Goal: Task Accomplishment & Management: Complete application form

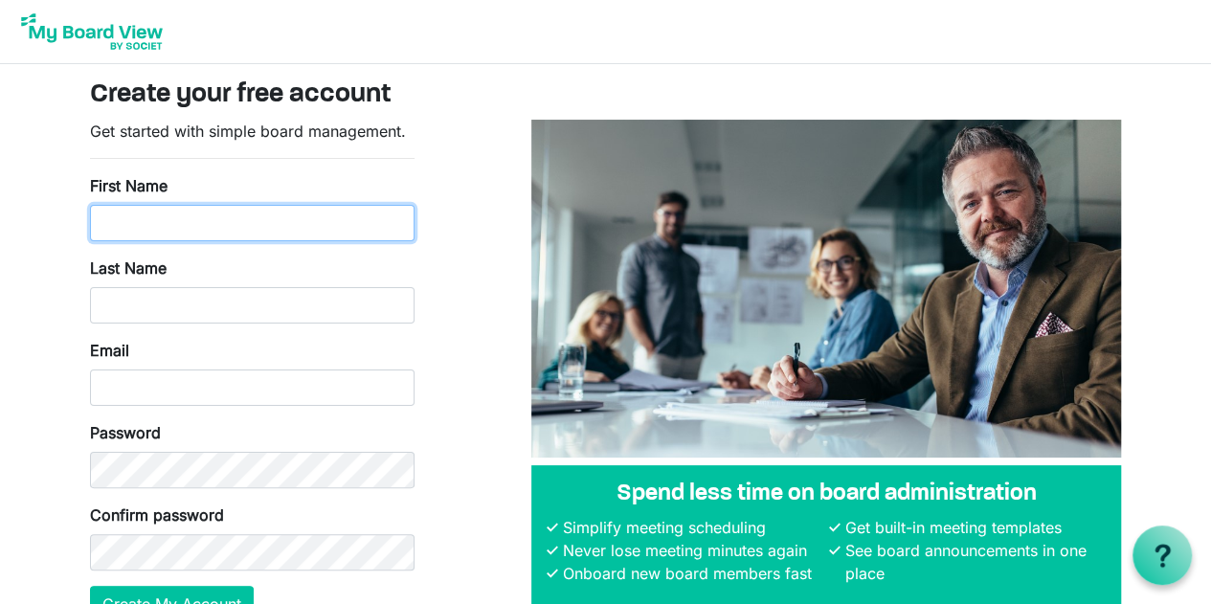
click at [347, 215] on input "First Name" at bounding box center [252, 223] width 325 height 36
type input "Matt"
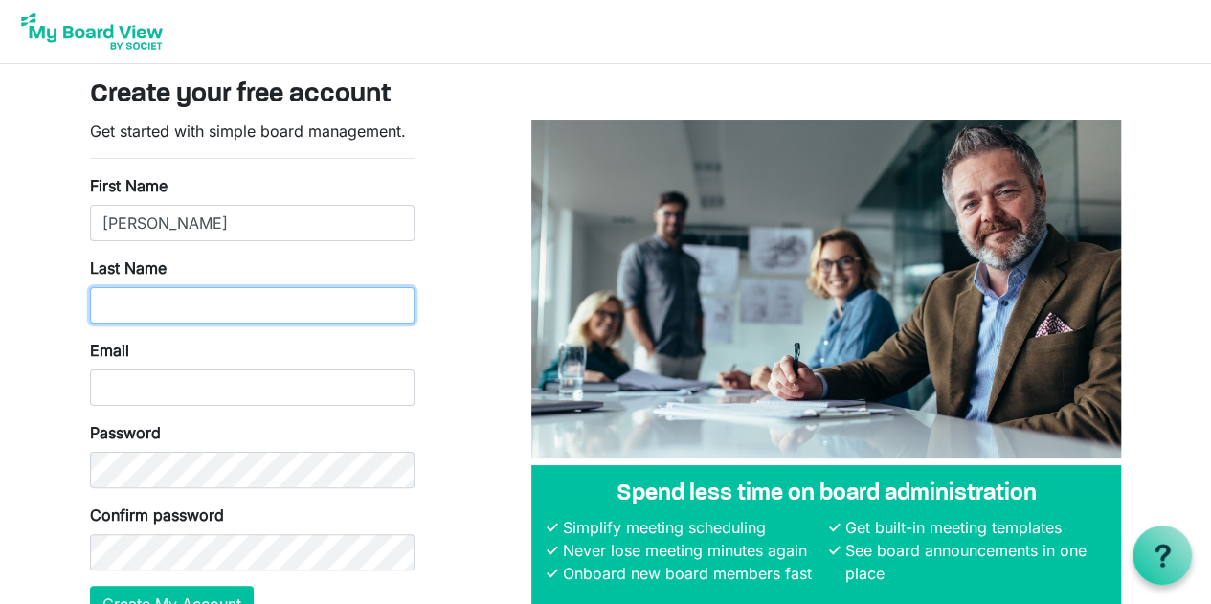
type input "McCormick"
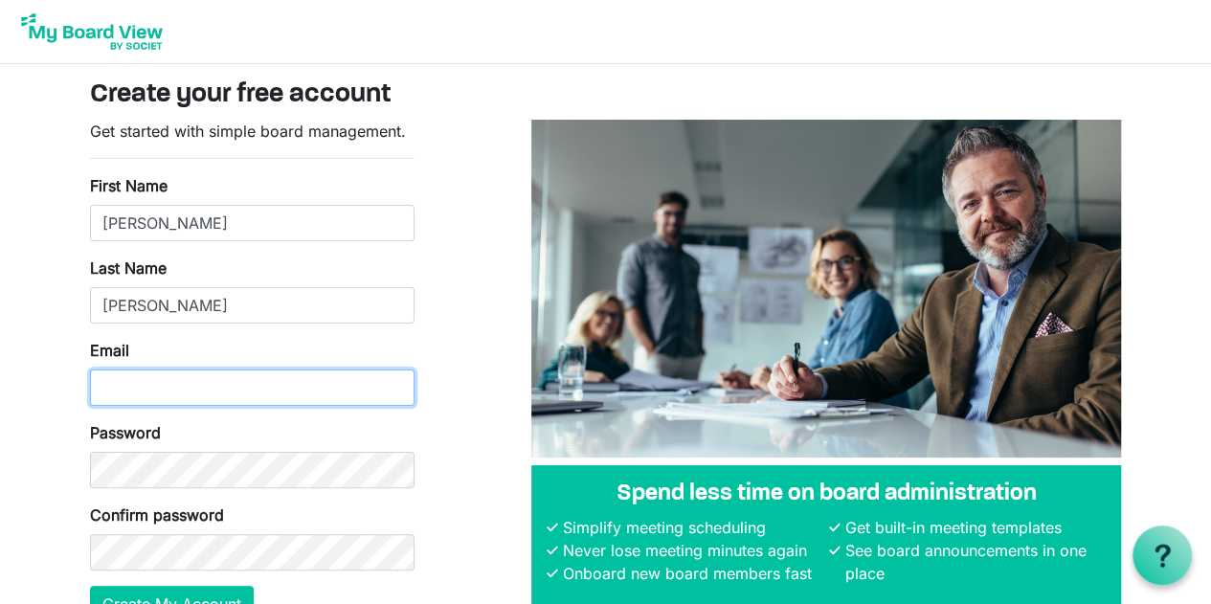
click at [220, 383] on input "Email" at bounding box center [252, 388] width 325 height 36
type input "mmccormick@indiancreekschol.org"
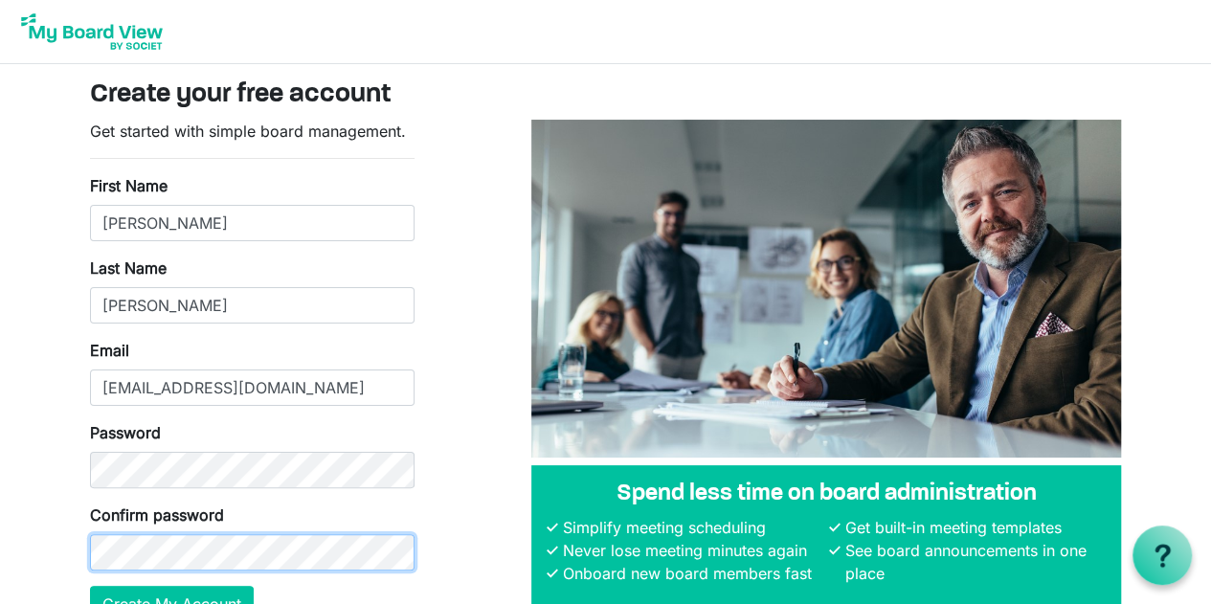
scroll to position [103, 0]
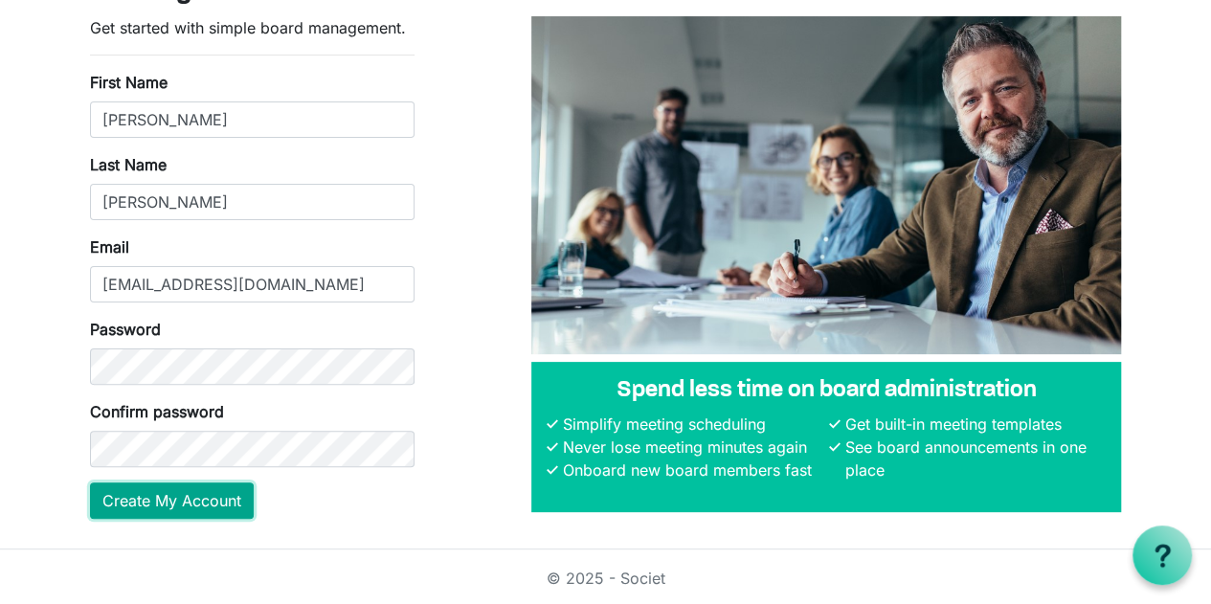
click at [165, 504] on button "Create My Account" at bounding box center [172, 501] width 164 height 36
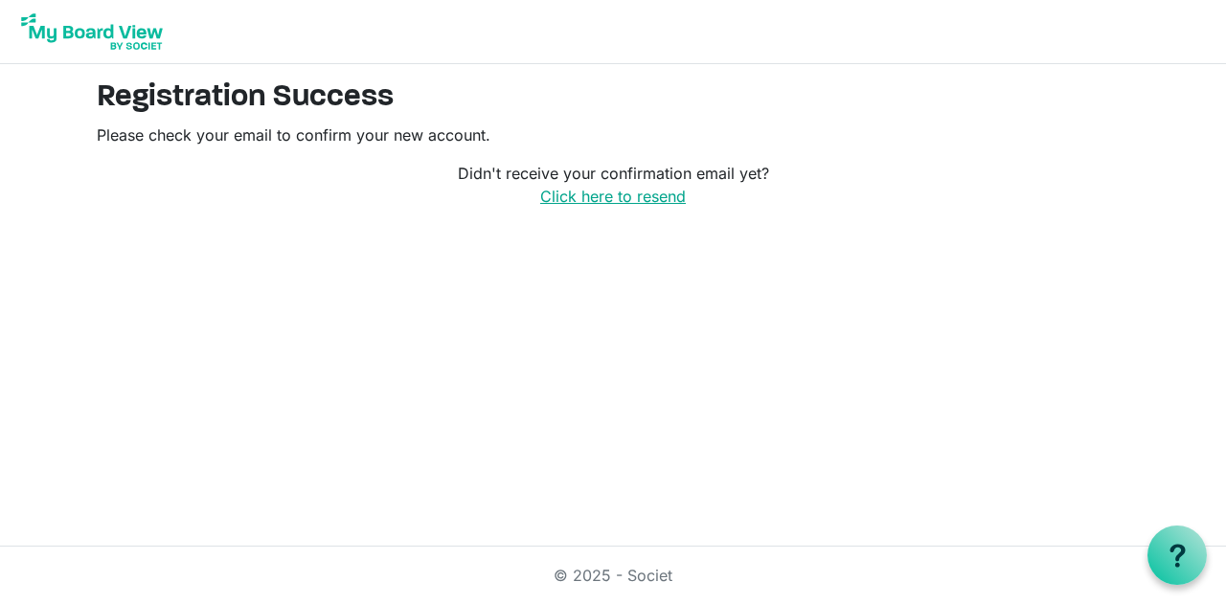
click at [575, 198] on link "Click here to resend" at bounding box center [613, 196] width 146 height 19
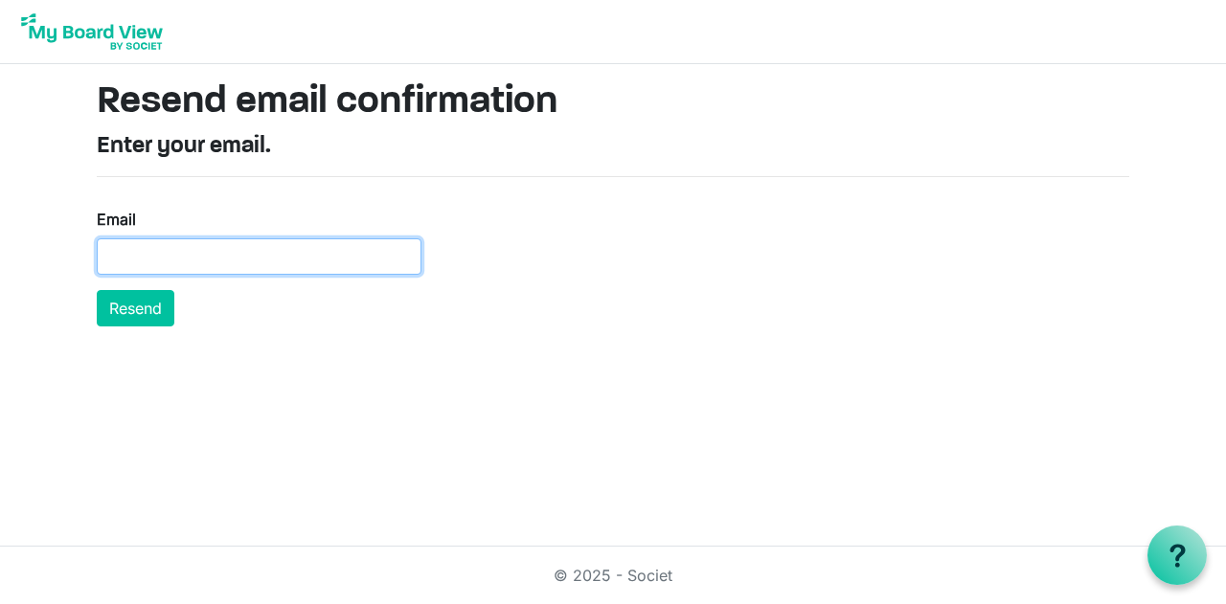
click at [341, 261] on input "Email" at bounding box center [259, 256] width 325 height 36
type input "[EMAIL_ADDRESS][DOMAIN_NAME]"
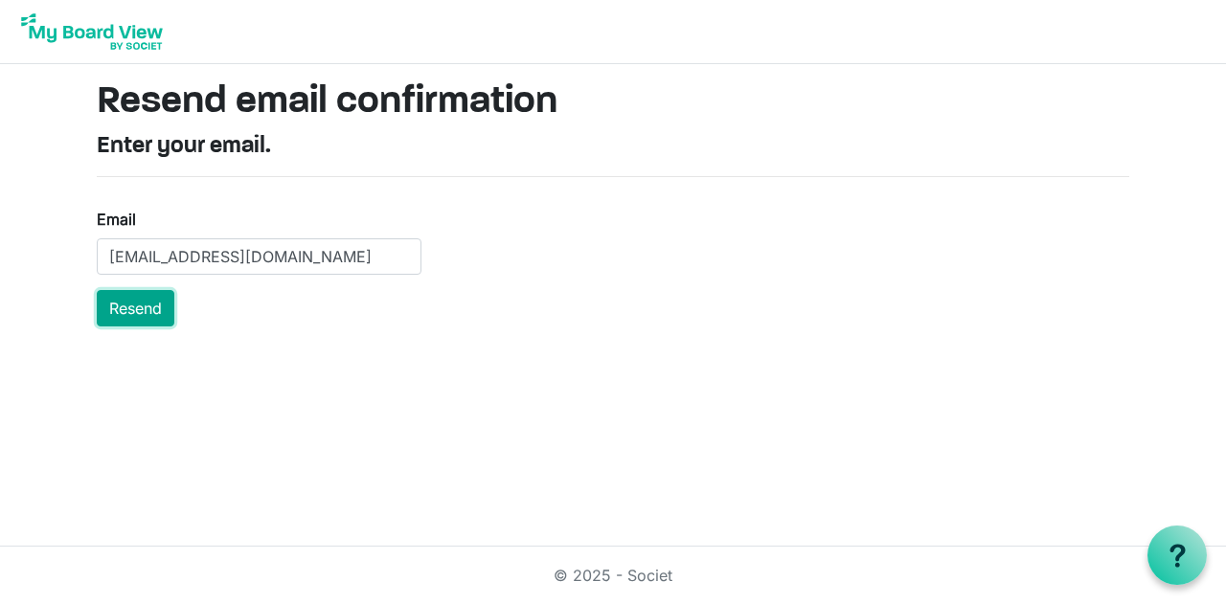
click at [155, 294] on button "Resend" at bounding box center [136, 308] width 78 height 36
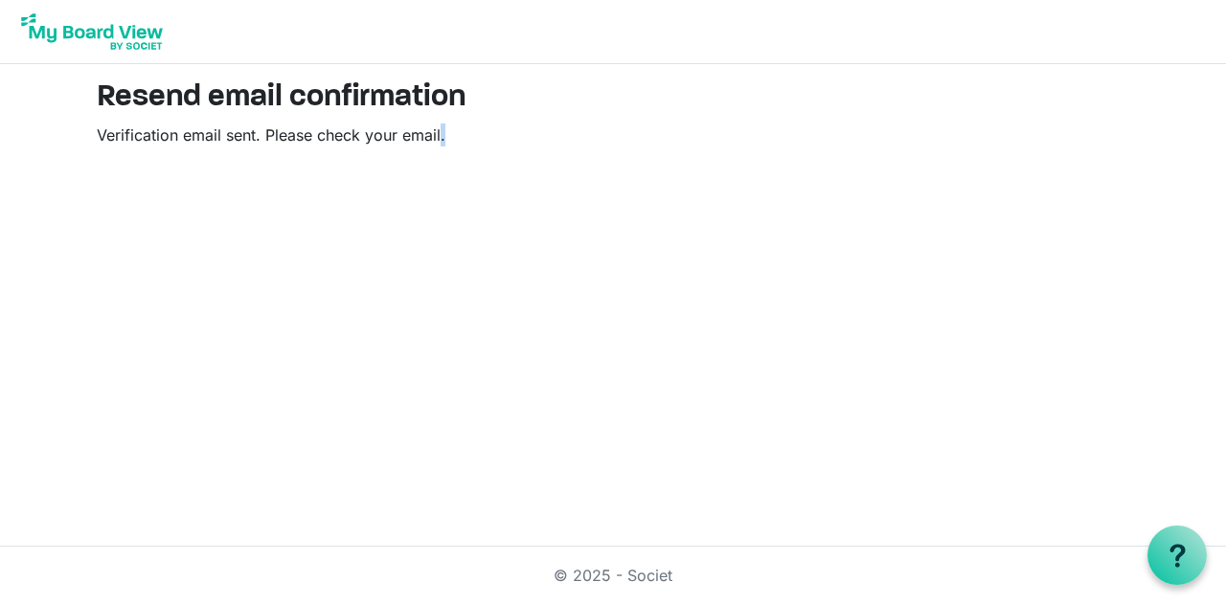
click at [407, 145] on p "Verification email sent. Please check your email." at bounding box center [613, 135] width 1032 height 23
click at [592, 168] on main "Resend email confirmation Verification email sent. Please check your email." at bounding box center [612, 120] width 1063 height 113
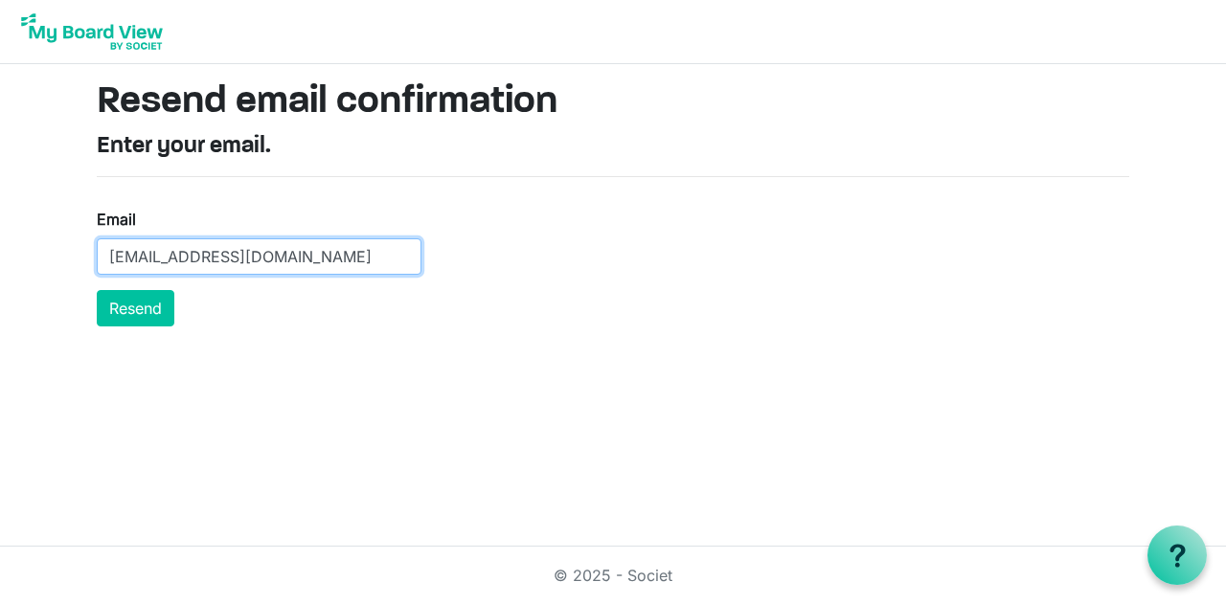
click at [331, 258] on input "mmccormick@indiancreekschol.org" at bounding box center [259, 256] width 325 height 36
type input "mmccormick@indiancreekschool.org"
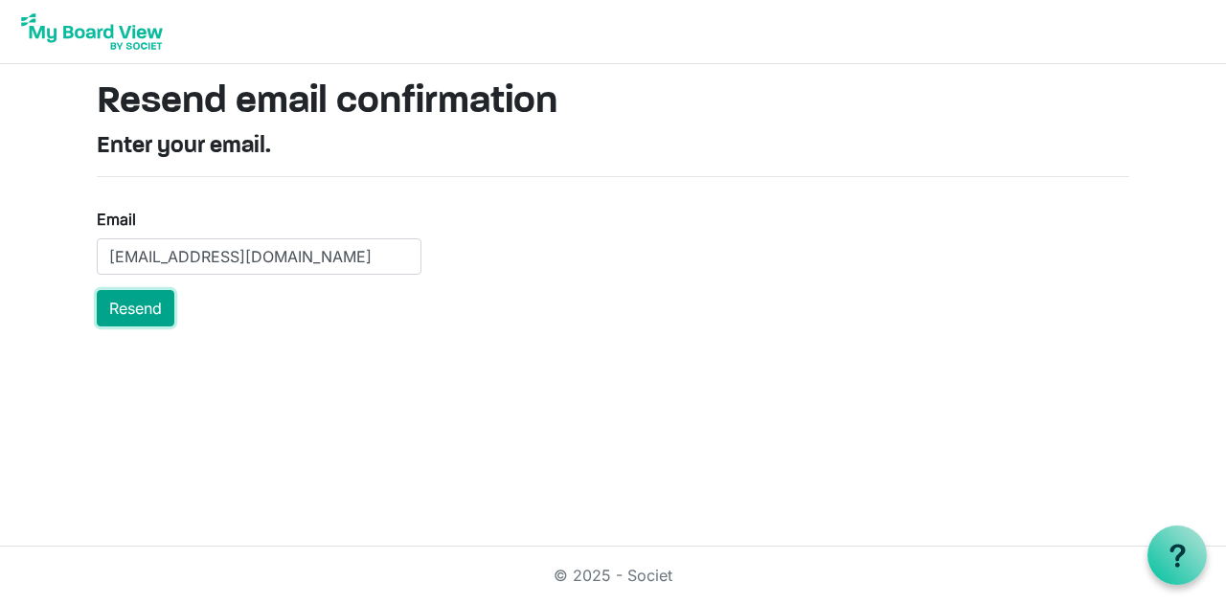
click at [121, 313] on button "Resend" at bounding box center [136, 308] width 78 height 36
click at [160, 314] on button "Resend" at bounding box center [136, 308] width 78 height 36
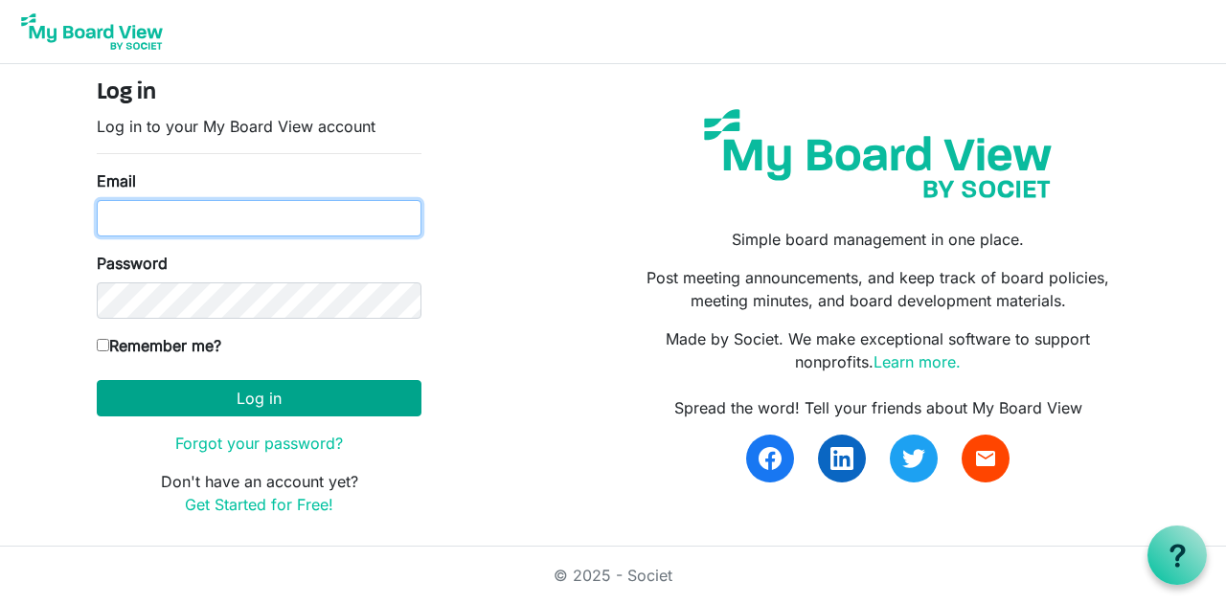
type input "[EMAIL_ADDRESS][DOMAIN_NAME]"
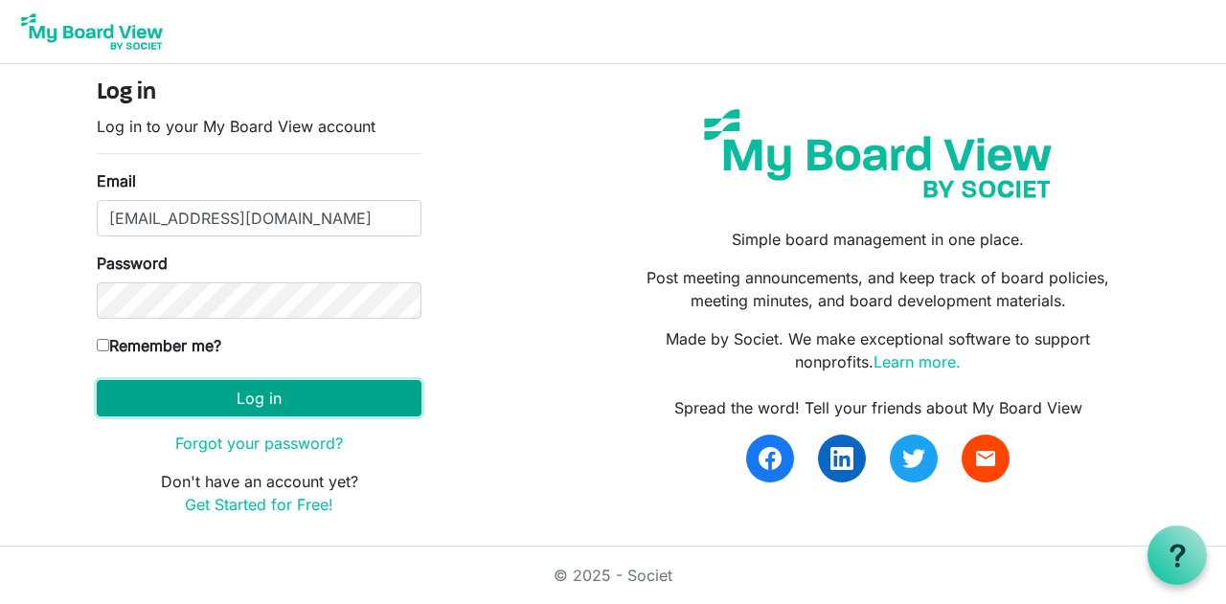
click at [266, 398] on button "Log in" at bounding box center [259, 398] width 325 height 36
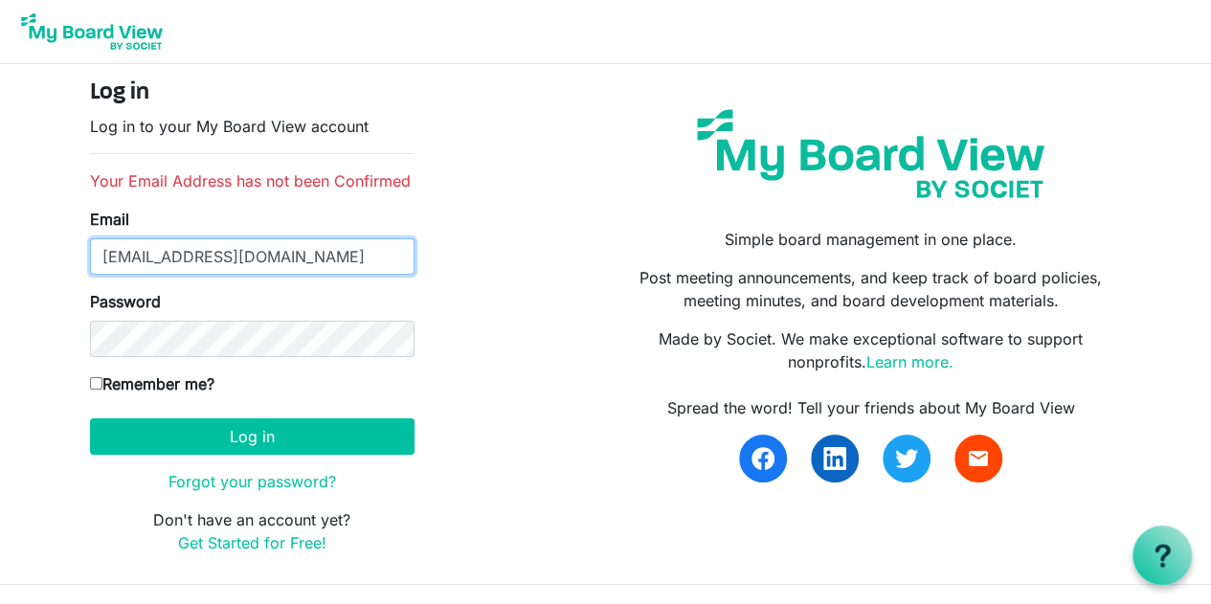
click at [328, 259] on input "mmccormick@indiancreekschol.org" at bounding box center [252, 256] width 325 height 36
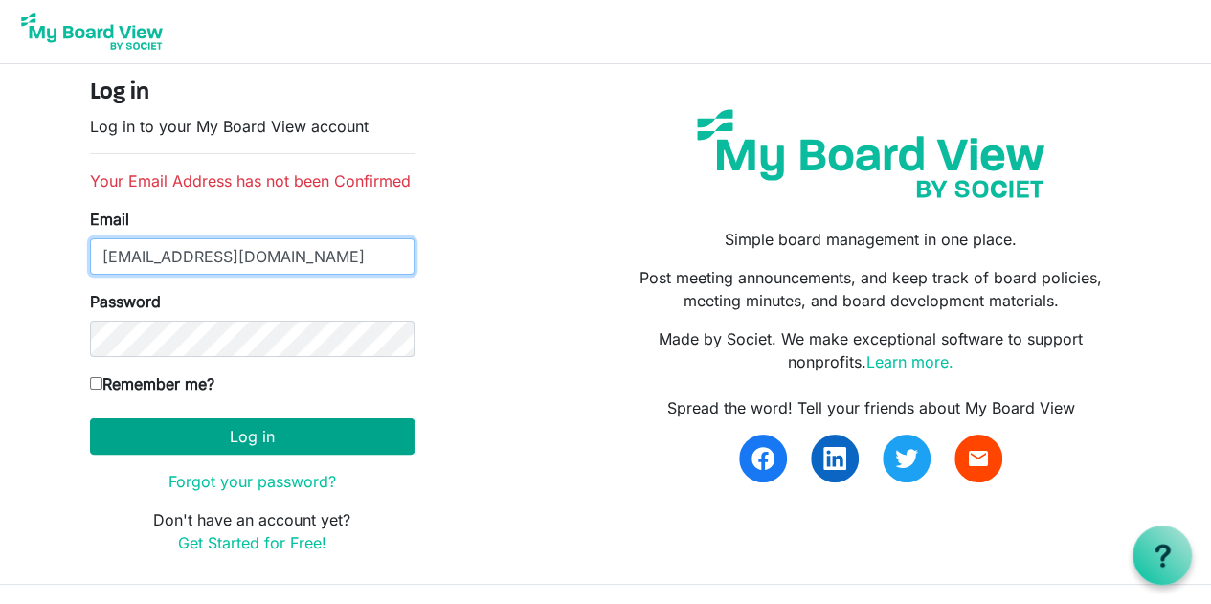
type input "[EMAIL_ADDRESS][DOMAIN_NAME]"
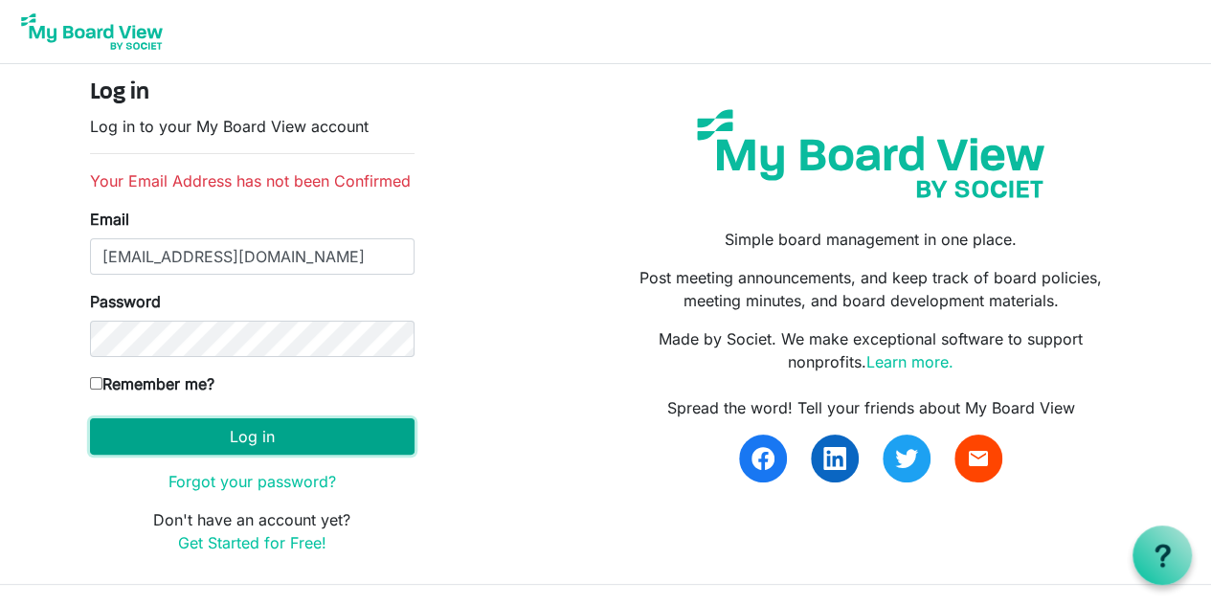
click at [238, 449] on button "Log in" at bounding box center [252, 436] width 325 height 36
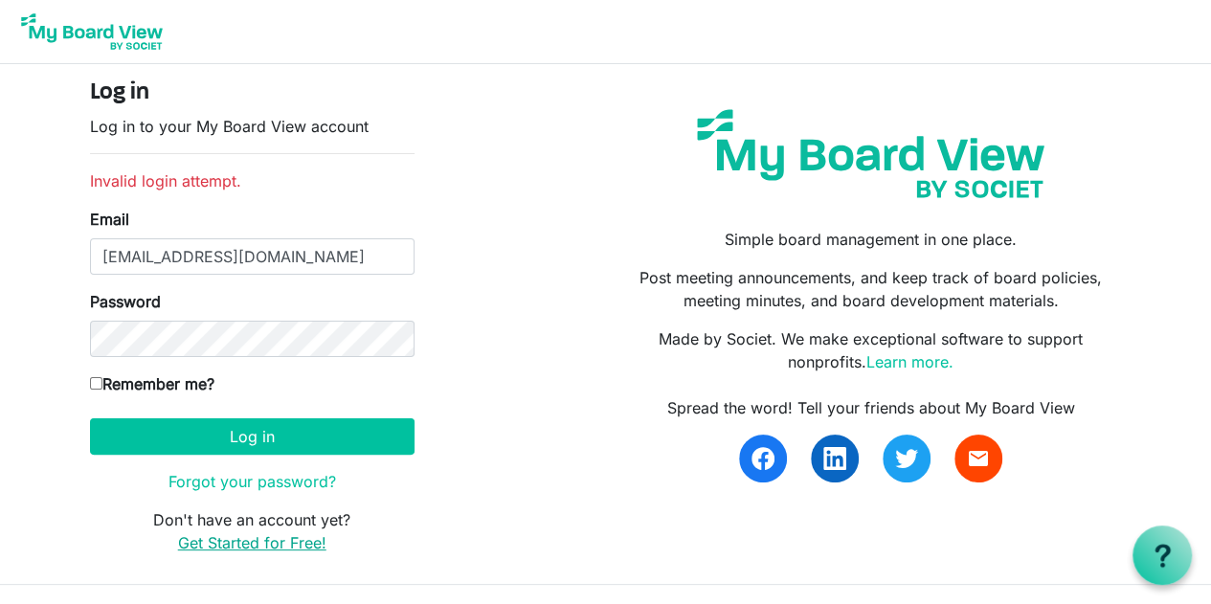
click at [269, 539] on link "Get Started for Free!" at bounding box center [252, 542] width 148 height 19
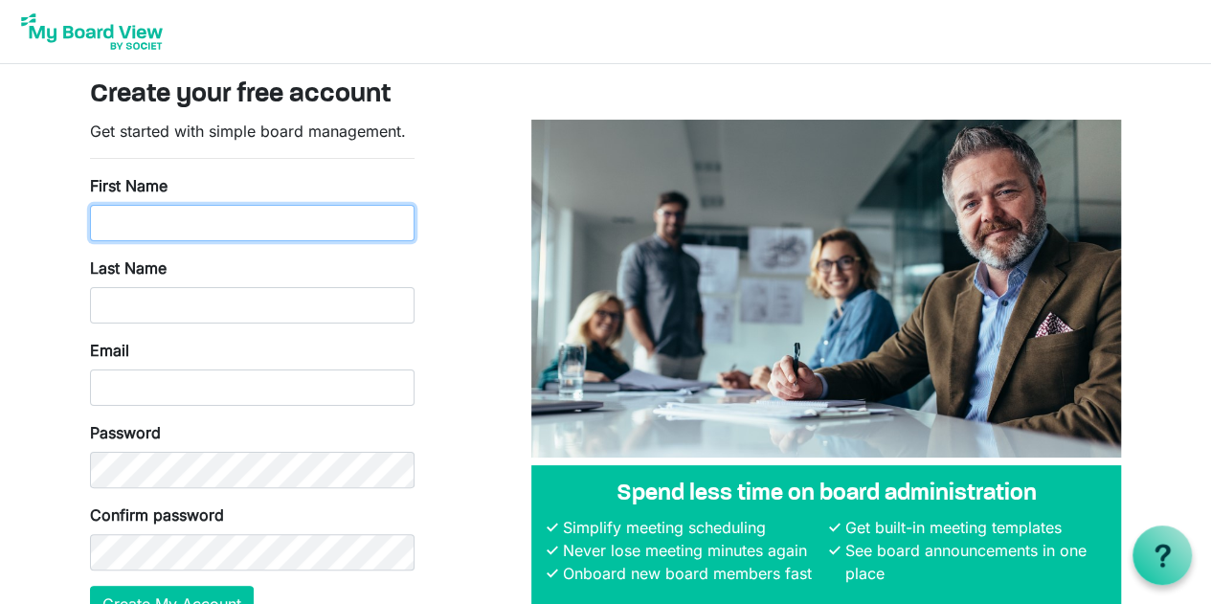
click at [232, 223] on input "First Name" at bounding box center [252, 223] width 325 height 36
type input "Matt"
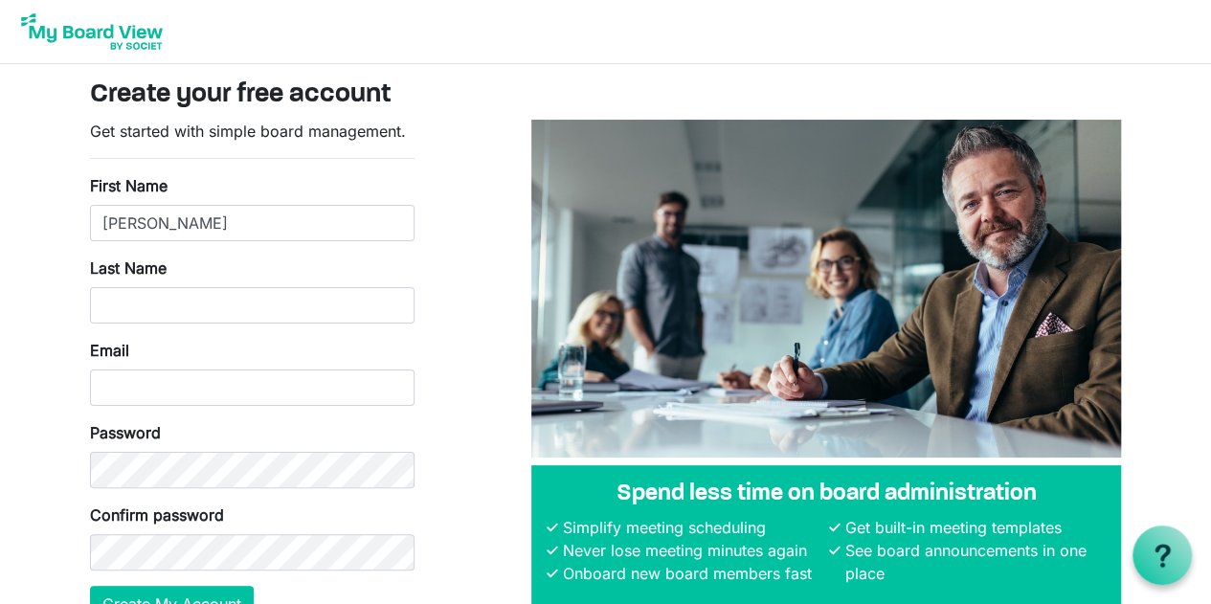
type input "McCormick"
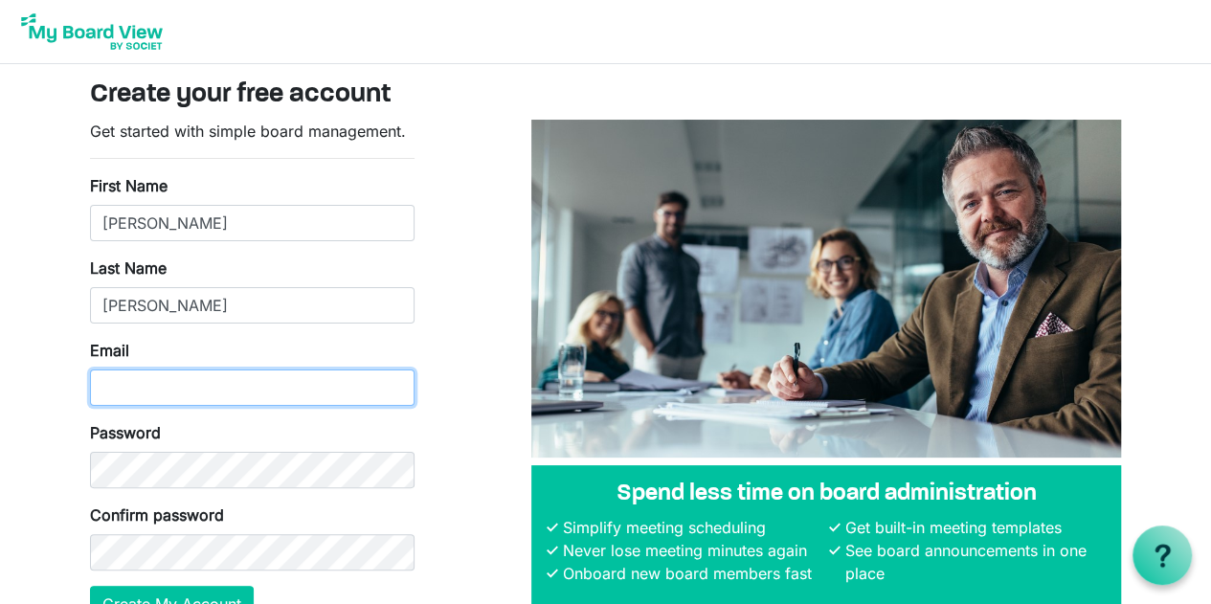
click at [186, 378] on input "Email" at bounding box center [252, 388] width 325 height 36
drag, startPoint x: 325, startPoint y: 388, endPoint x: 334, endPoint y: 382, distance: 11.2
click at [326, 388] on input "mmccormick@indiancreekschol.org" at bounding box center [252, 388] width 325 height 36
type input "mmccormick@indiancreekschool.org"
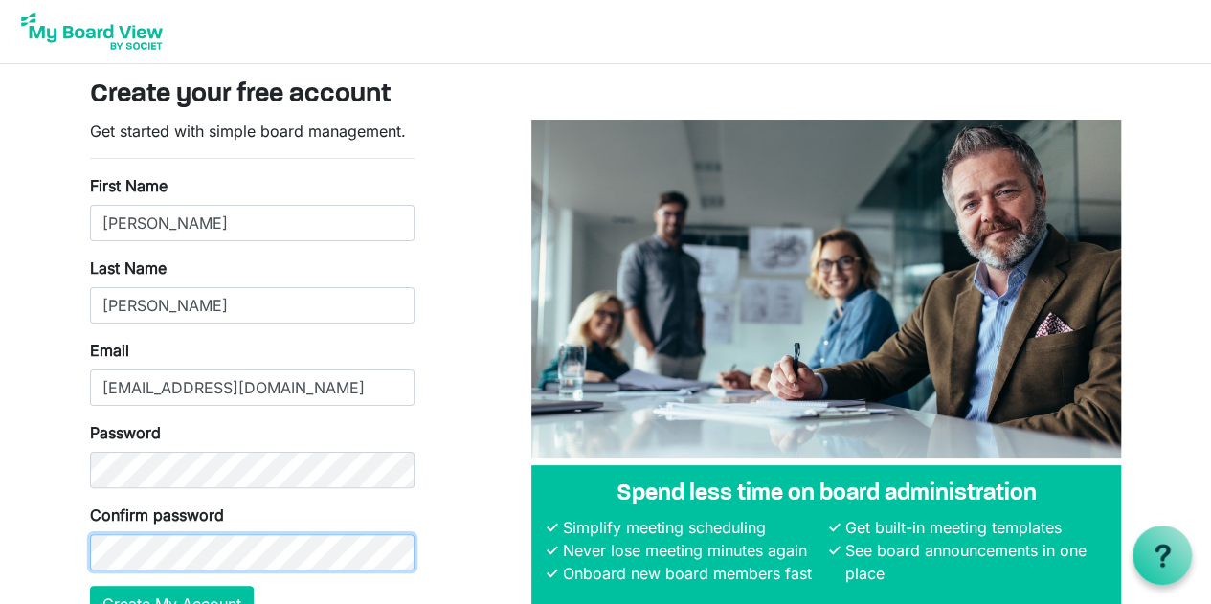
click at [90, 586] on button "Create My Account" at bounding box center [172, 604] width 164 height 36
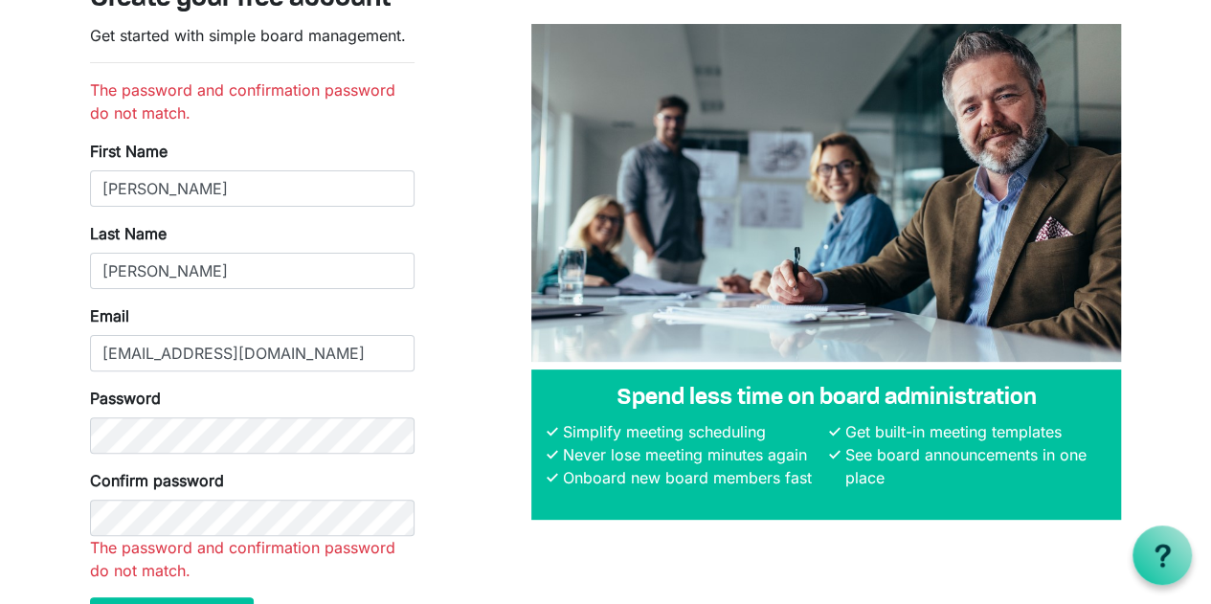
scroll to position [192, 0]
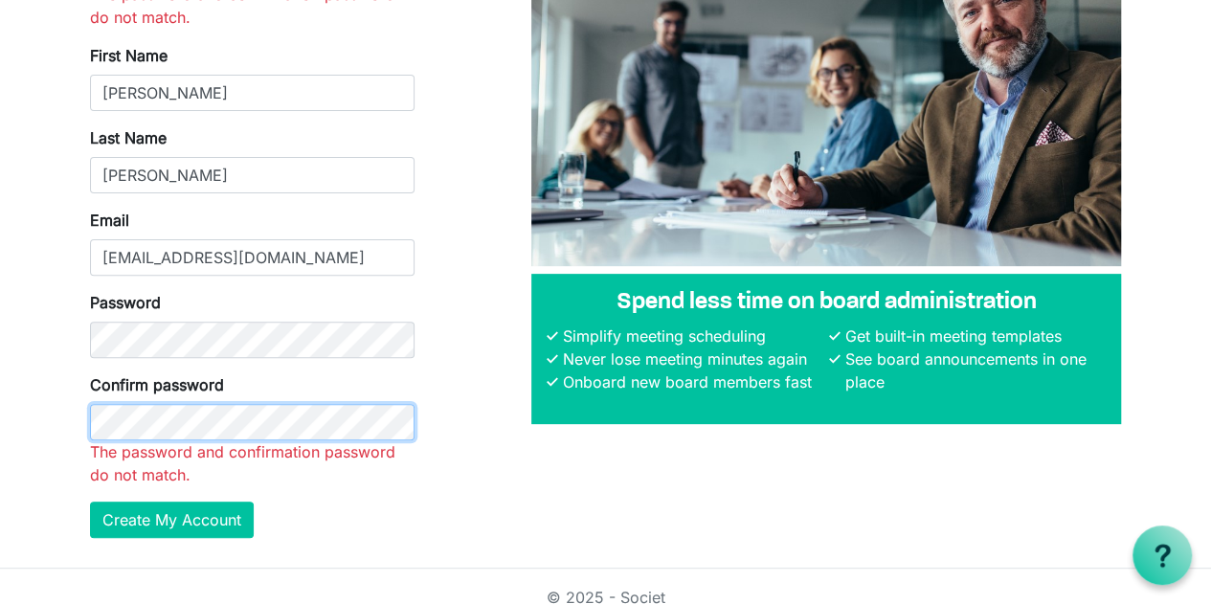
click at [90, 502] on button "Create My Account" at bounding box center [172, 520] width 164 height 36
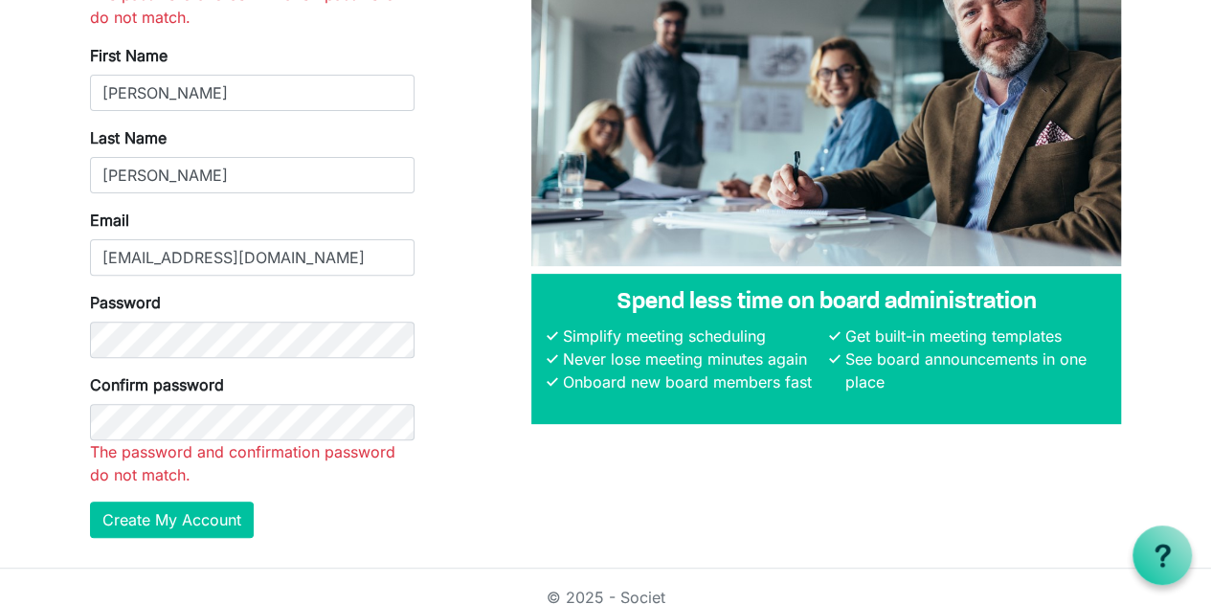
scroll to position [165, 0]
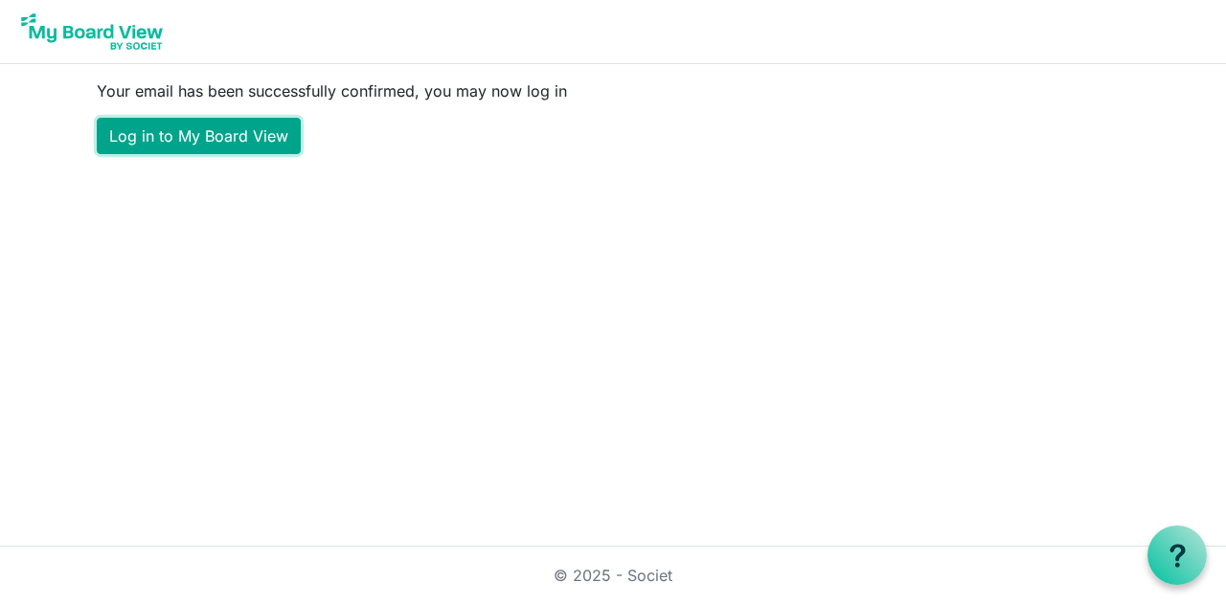
click at [194, 142] on link "Log in to My Board View" at bounding box center [199, 136] width 204 height 36
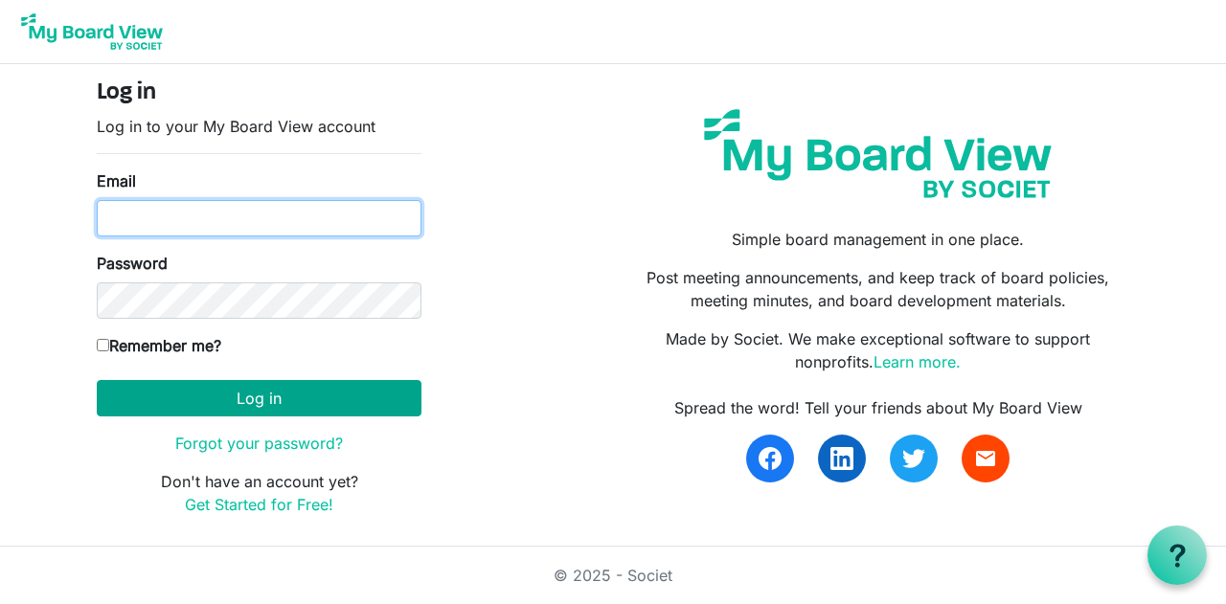
type input "mmccormick@indiancreekschool.org"
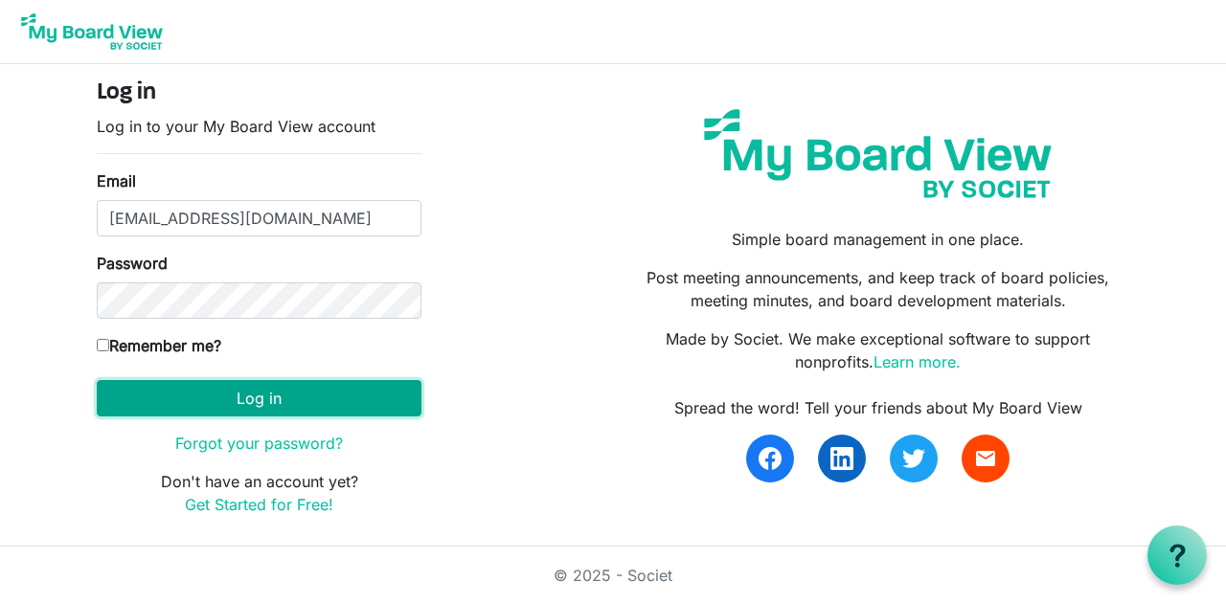
click at [301, 386] on button "Log in" at bounding box center [259, 398] width 325 height 36
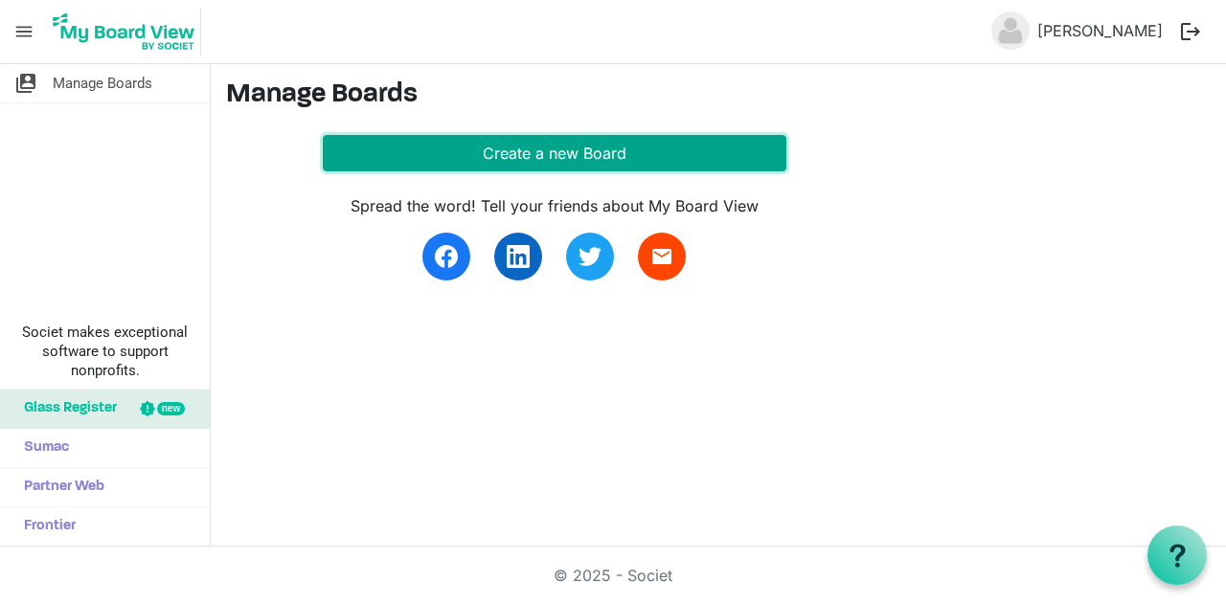
click at [672, 156] on button "Create a new Board" at bounding box center [554, 153] width 463 height 36
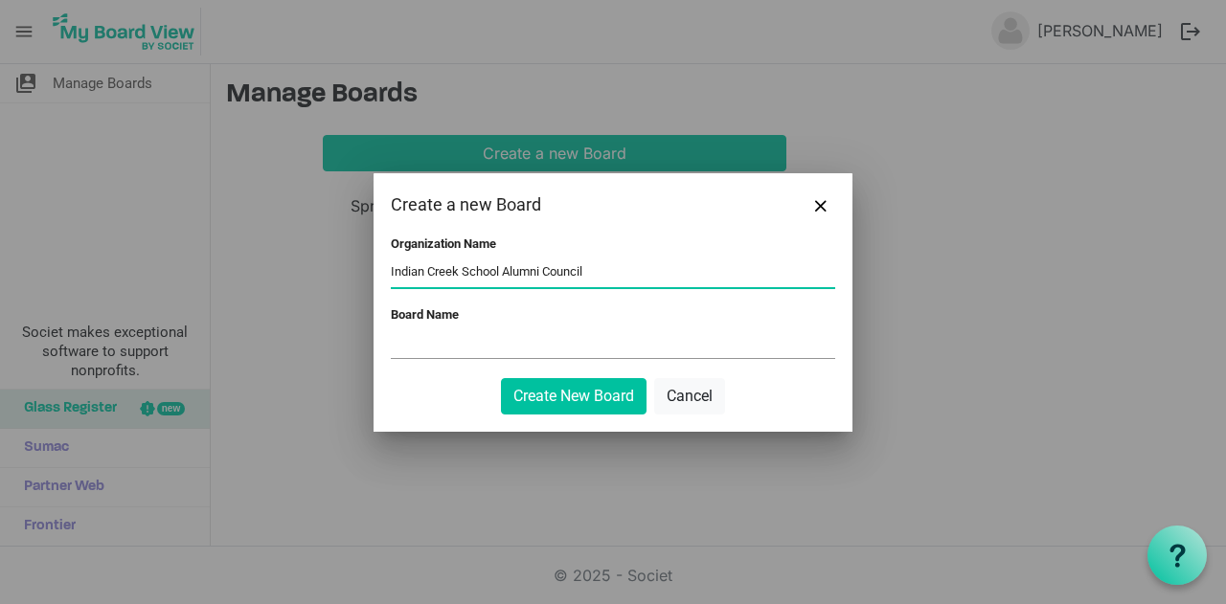
drag, startPoint x: 627, startPoint y: 269, endPoint x: 504, endPoint y: 267, distance: 123.5
click at [504, 267] on input "Indian Creek School Alumni Council" at bounding box center [613, 273] width 444 height 29
type input "Indian Creek School"
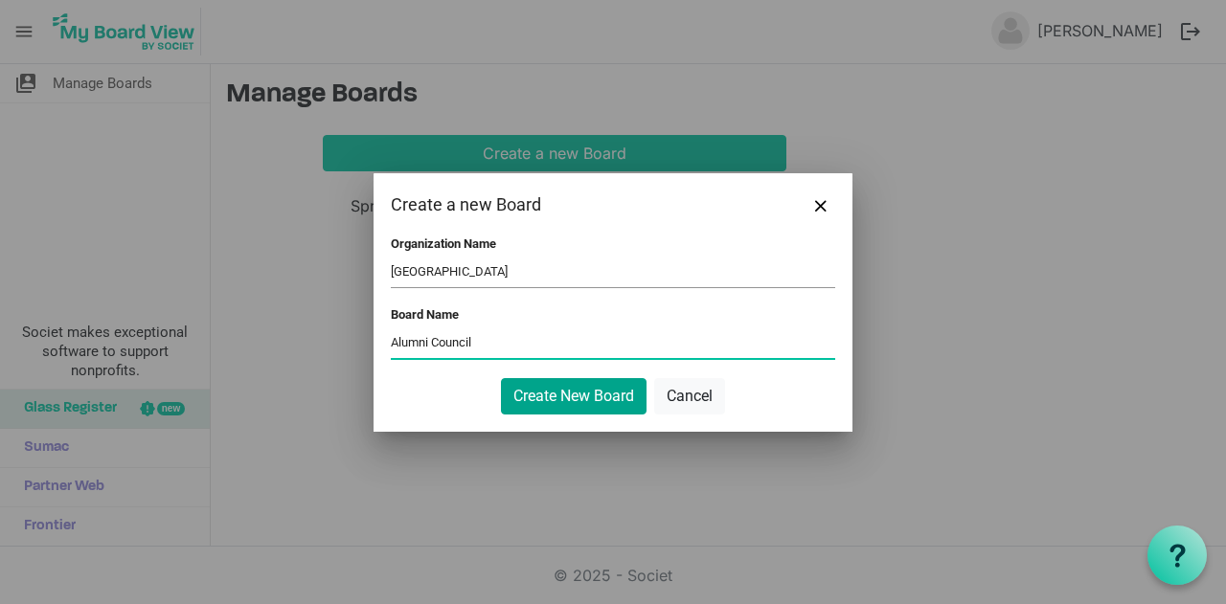
type input "Alumni Council"
click at [573, 401] on button "Create New Board" at bounding box center [574, 396] width 146 height 36
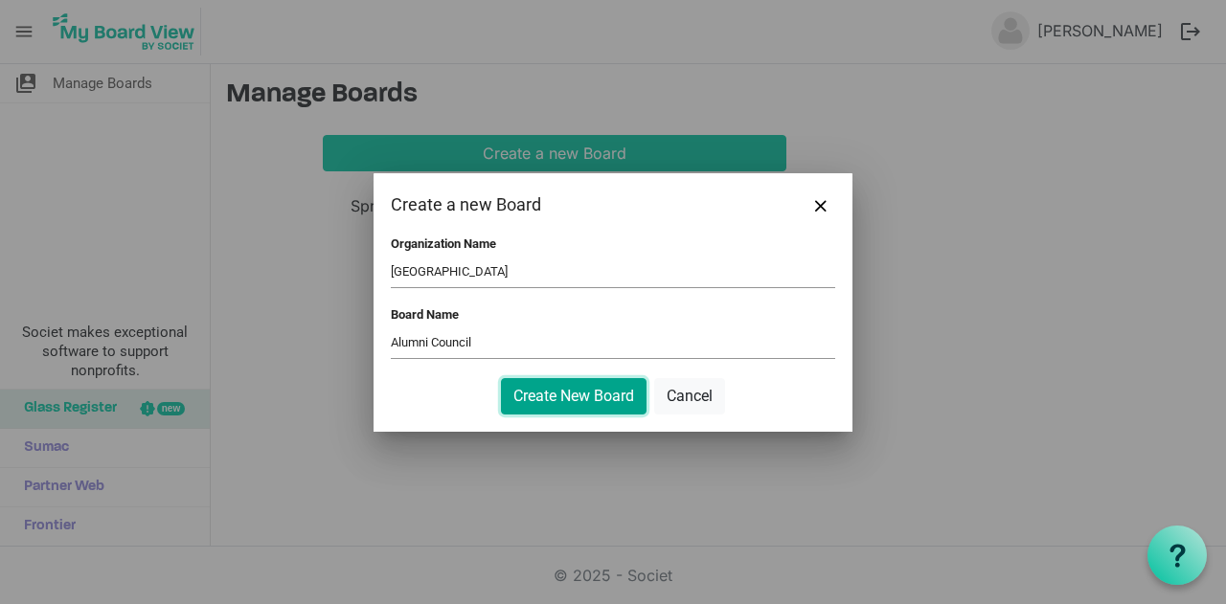
click at [589, 400] on button "Create New Board" at bounding box center [574, 396] width 146 height 36
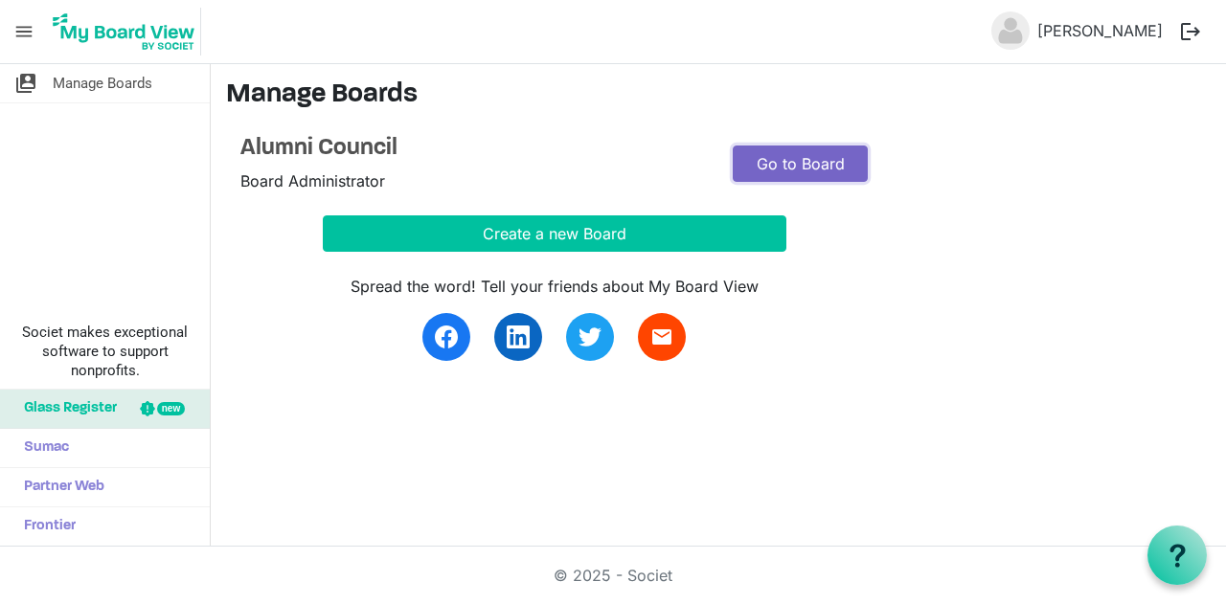
click at [816, 152] on link "Go to Board" at bounding box center [800, 164] width 135 height 36
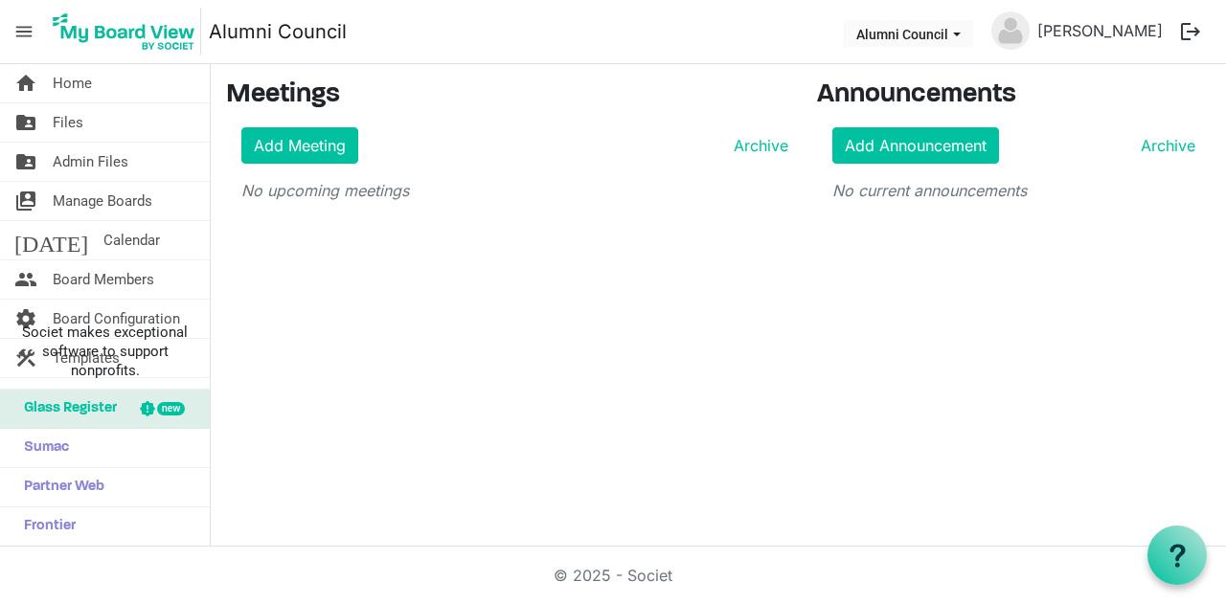
click at [474, 386] on div "home Home folder_shared Files folder_shared Admin Files switch_account Manage B…" at bounding box center [613, 305] width 1226 height 483
click at [50, 340] on span "Societ makes exceptional software to support nonprofits." at bounding box center [105, 351] width 192 height 57
click at [110, 275] on span "Board Members" at bounding box center [104, 279] width 102 height 38
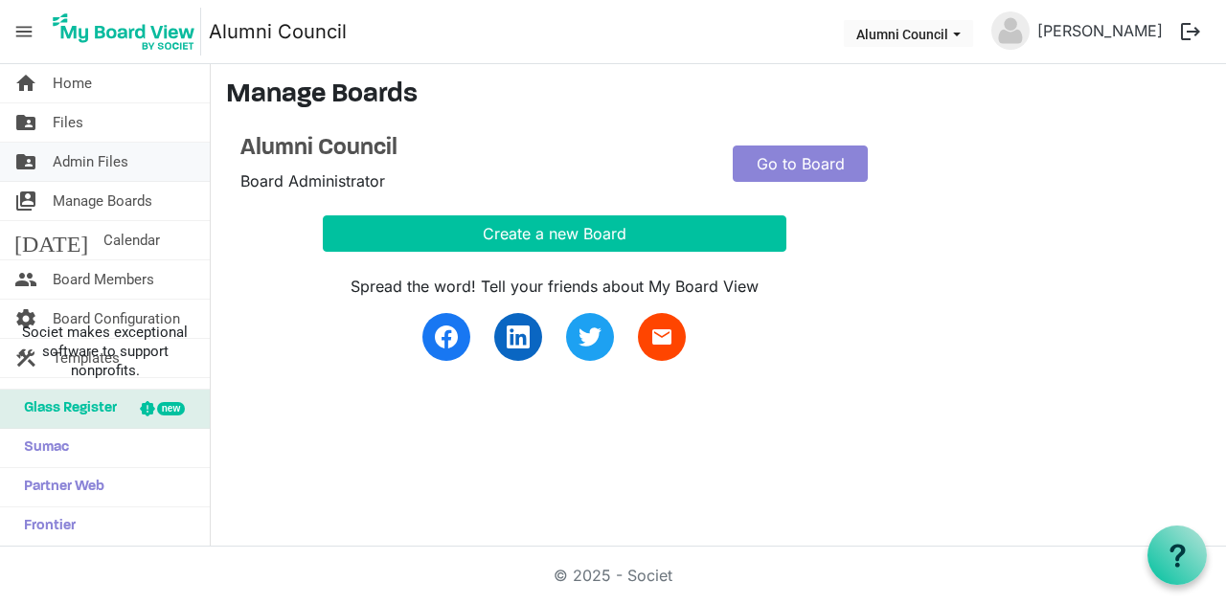
click at [114, 159] on span "Admin Files" at bounding box center [91, 162] width 76 height 38
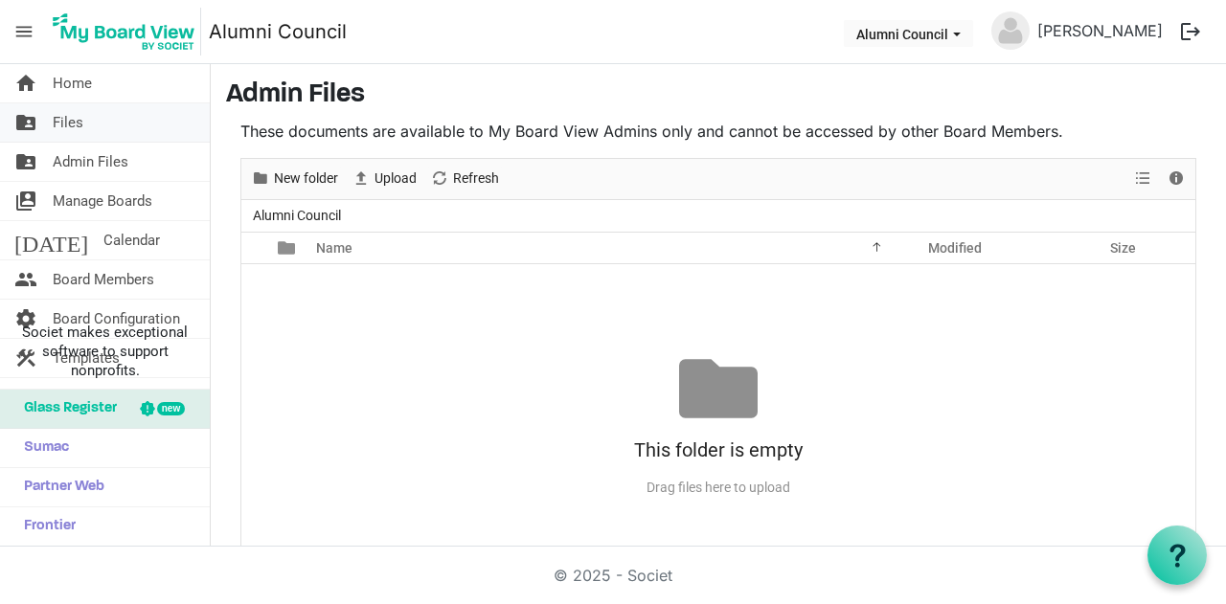
click at [95, 122] on link "folder_shared Files" at bounding box center [105, 122] width 210 height 38
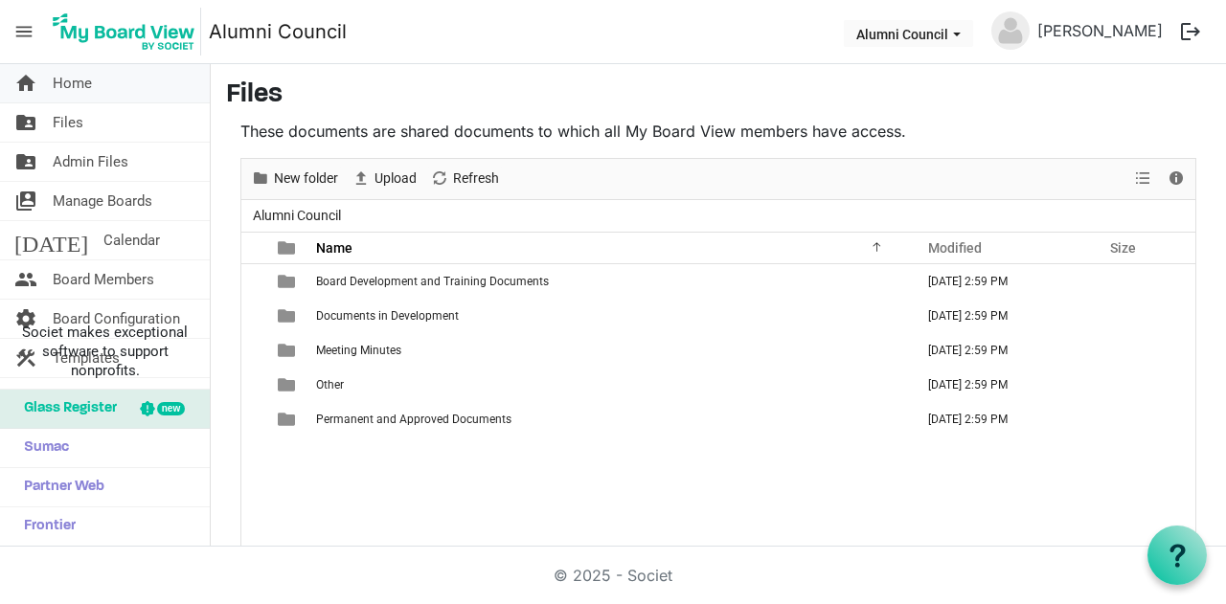
click at [97, 84] on link "home Home" at bounding box center [105, 83] width 210 height 38
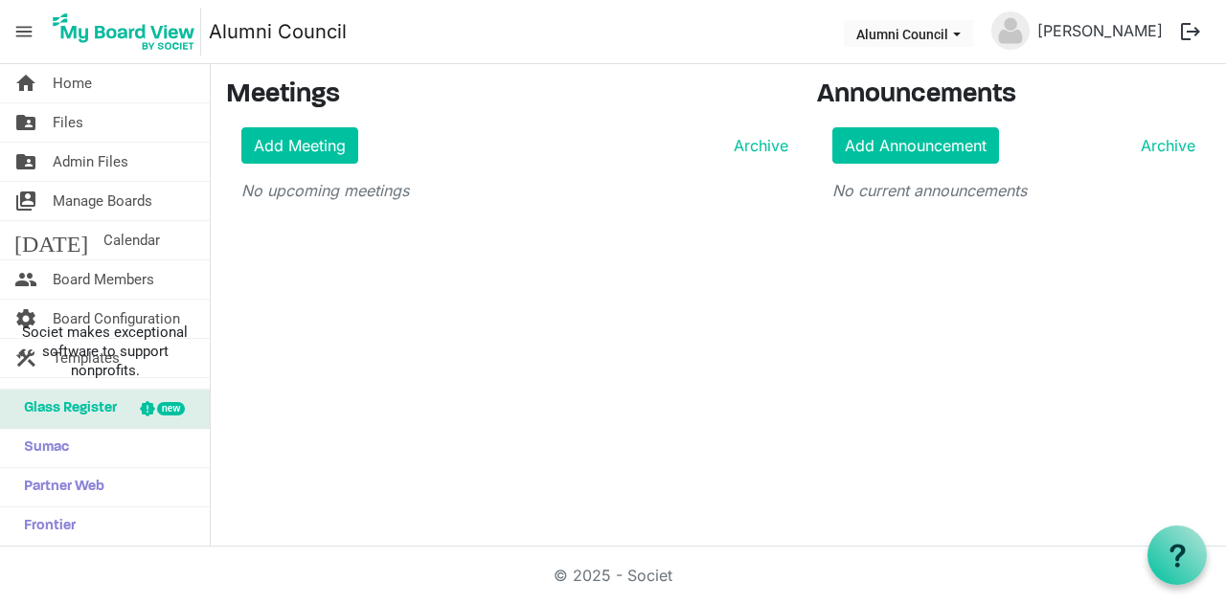
click at [99, 413] on span "Glass Register" at bounding box center [65, 409] width 102 height 38
click at [109, 453] on link "Sumac" at bounding box center [105, 448] width 210 height 38
click at [63, 89] on span "Home" at bounding box center [72, 83] width 39 height 38
click at [1166, 555] on icon at bounding box center [1177, 556] width 24 height 24
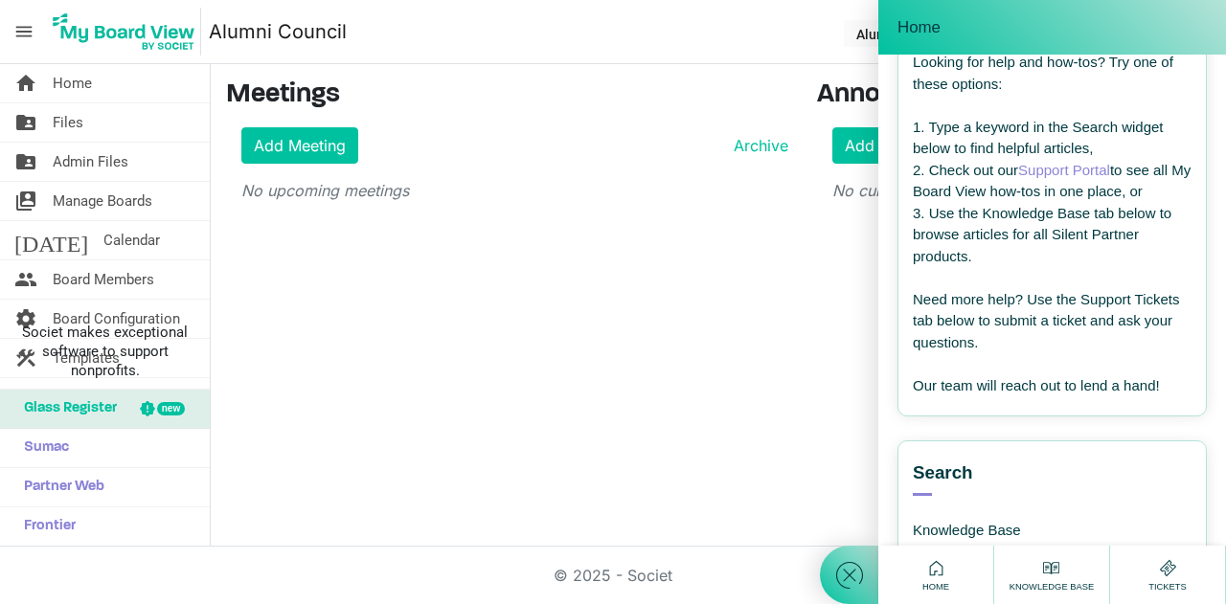
scroll to position [287, 0]
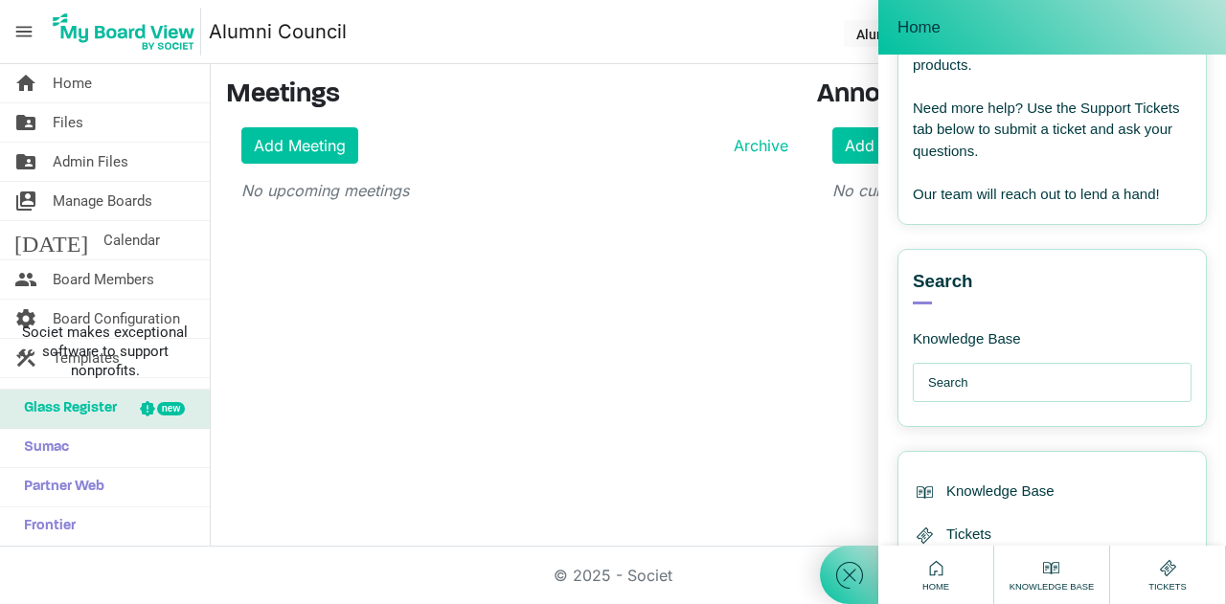
click at [985, 378] on input "text" at bounding box center [1057, 383] width 258 height 38
type input "messaging"
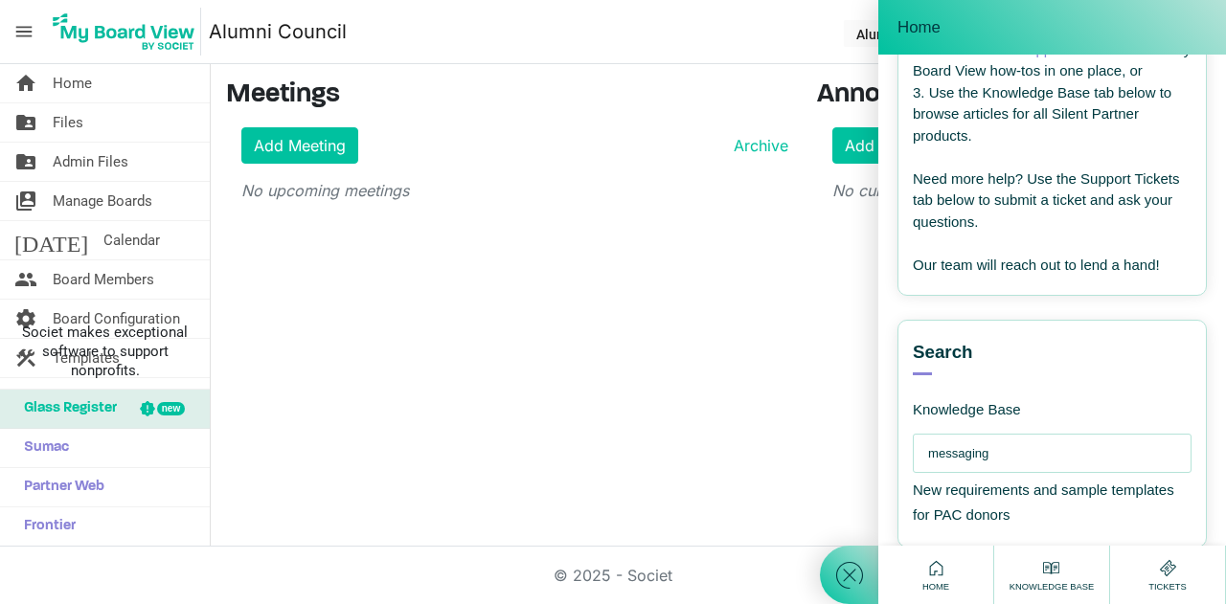
scroll to position [25, 0]
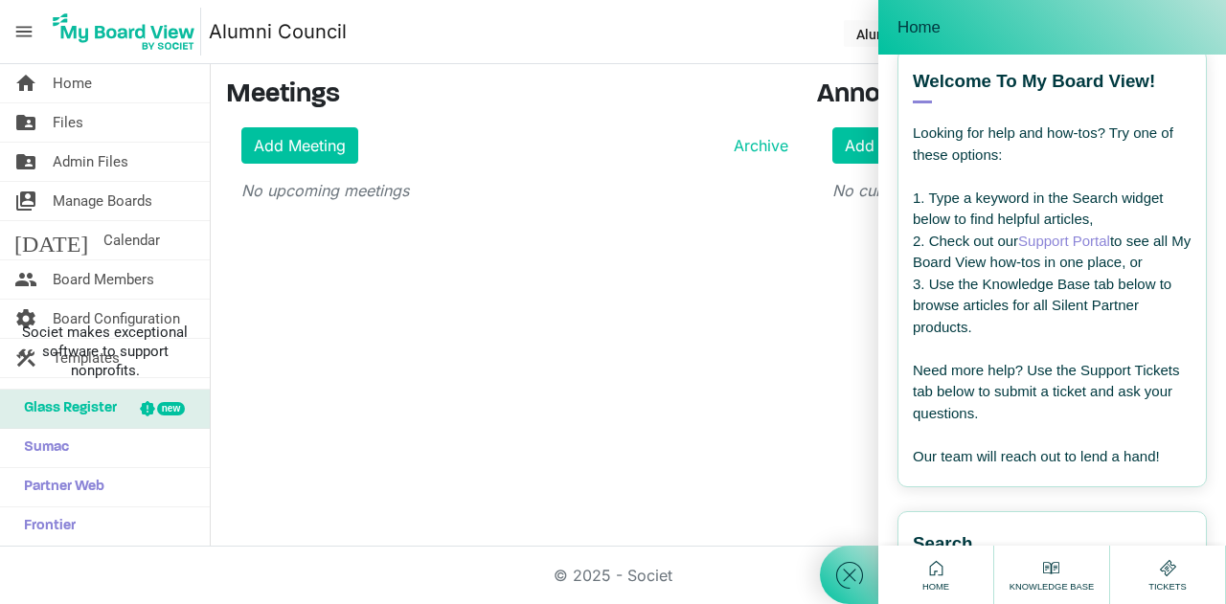
click at [1042, 244] on link "Support Portal" at bounding box center [1064, 241] width 92 height 16
click at [745, 168] on div "Add Meeting Archive No upcoming meetings" at bounding box center [507, 164] width 562 height 75
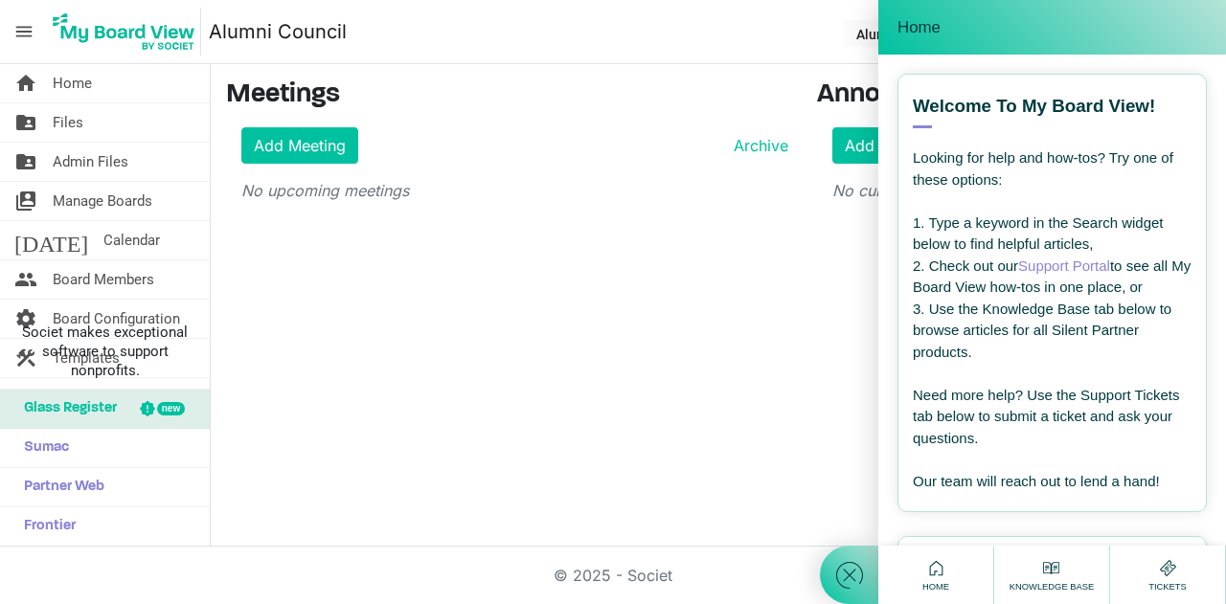
click at [913, 24] on span "Home" at bounding box center [918, 27] width 43 height 19
click at [931, 583] on span "Home" at bounding box center [935, 586] width 36 height 13
click at [818, 305] on div "home Home folder_shared Files folder_shared Admin Files switch_account Manage B…" at bounding box center [613, 305] width 1226 height 483
click at [817, 304] on div "home Home folder_shared Files folder_shared Admin Files switch_account Manage B…" at bounding box center [613, 305] width 1226 height 483
click at [817, 298] on div "home Home folder_shared Files folder_shared Admin Files switch_account Manage B…" at bounding box center [613, 305] width 1226 height 483
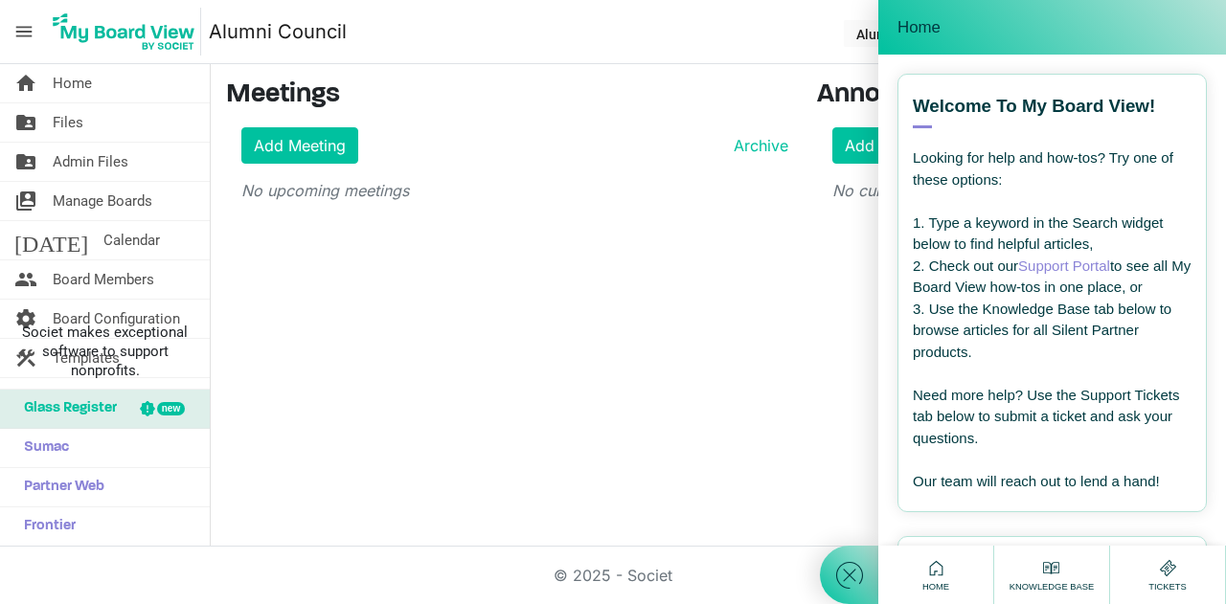
click at [850, 579] on icon at bounding box center [849, 575] width 34 height 34
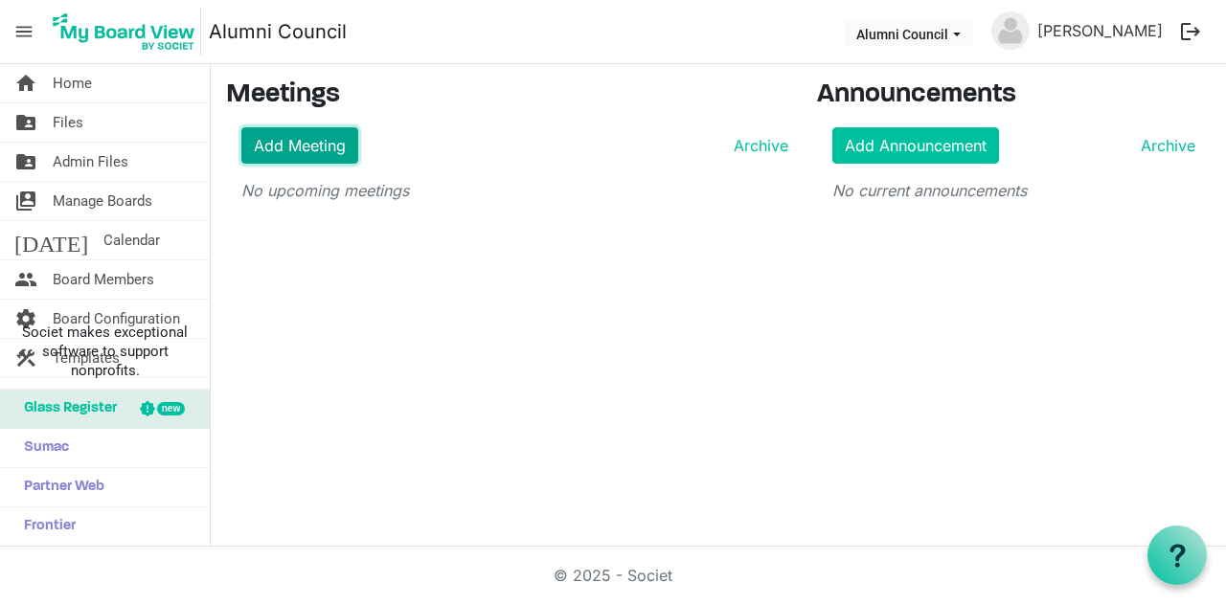
click at [285, 143] on link "Add Meeting" at bounding box center [299, 145] width 117 height 36
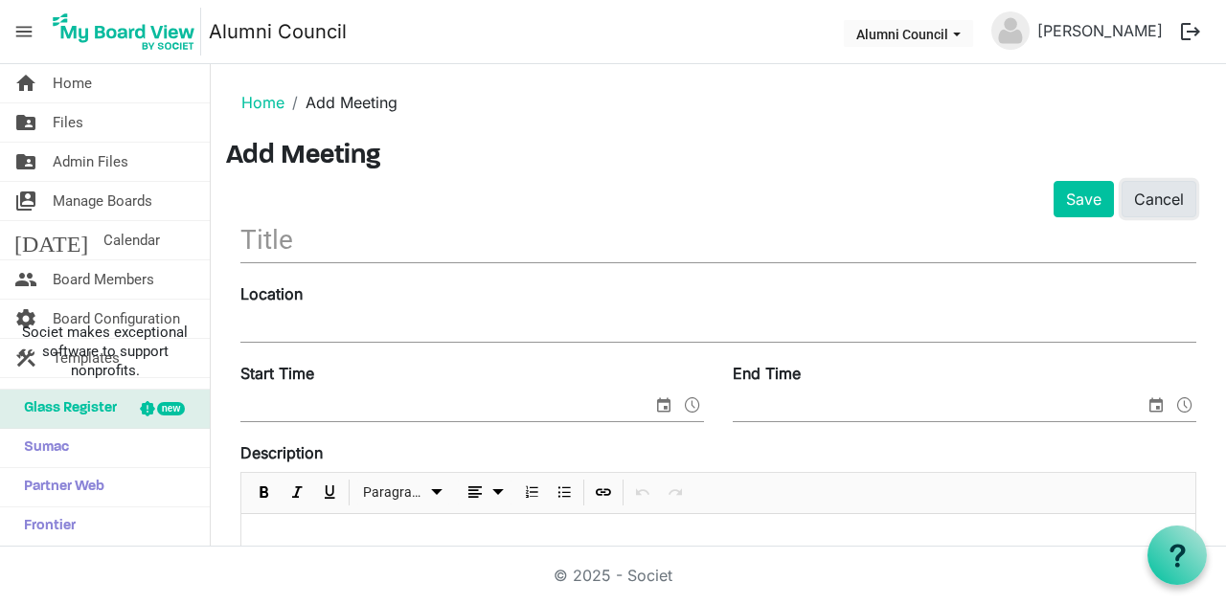
click at [1147, 205] on link "Cancel" at bounding box center [1158, 199] width 75 height 36
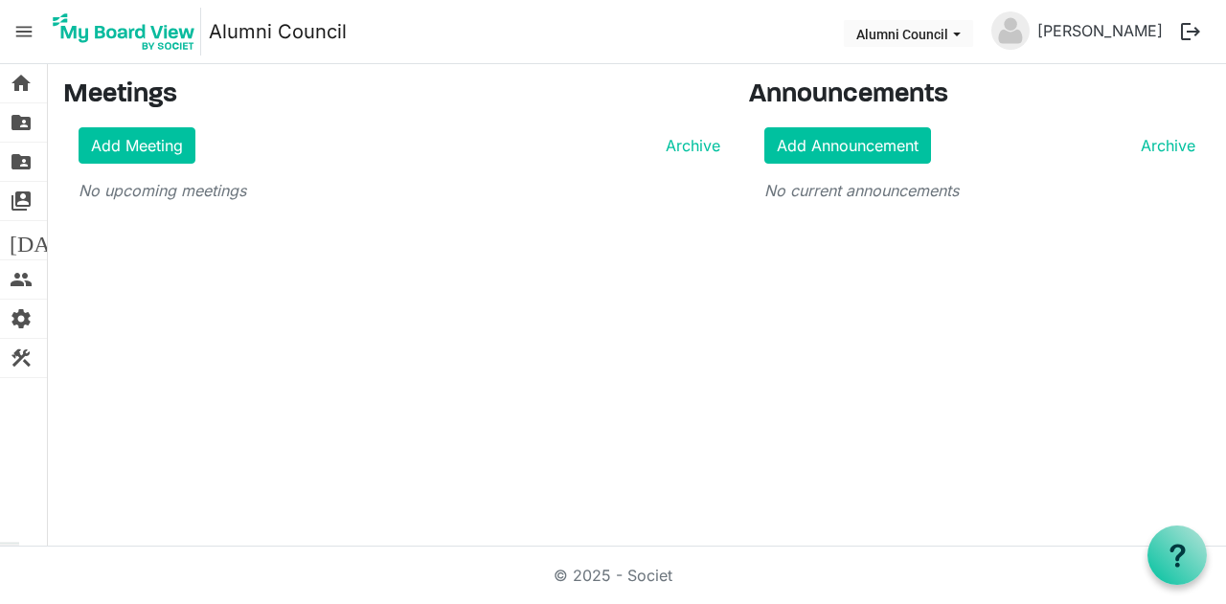
click at [1198, 520] on div "home Home folder_shared Files folder_shared Admin Files switch_account Manage B…" at bounding box center [613, 305] width 1226 height 483
click at [1182, 547] on use at bounding box center [1176, 555] width 15 height 23
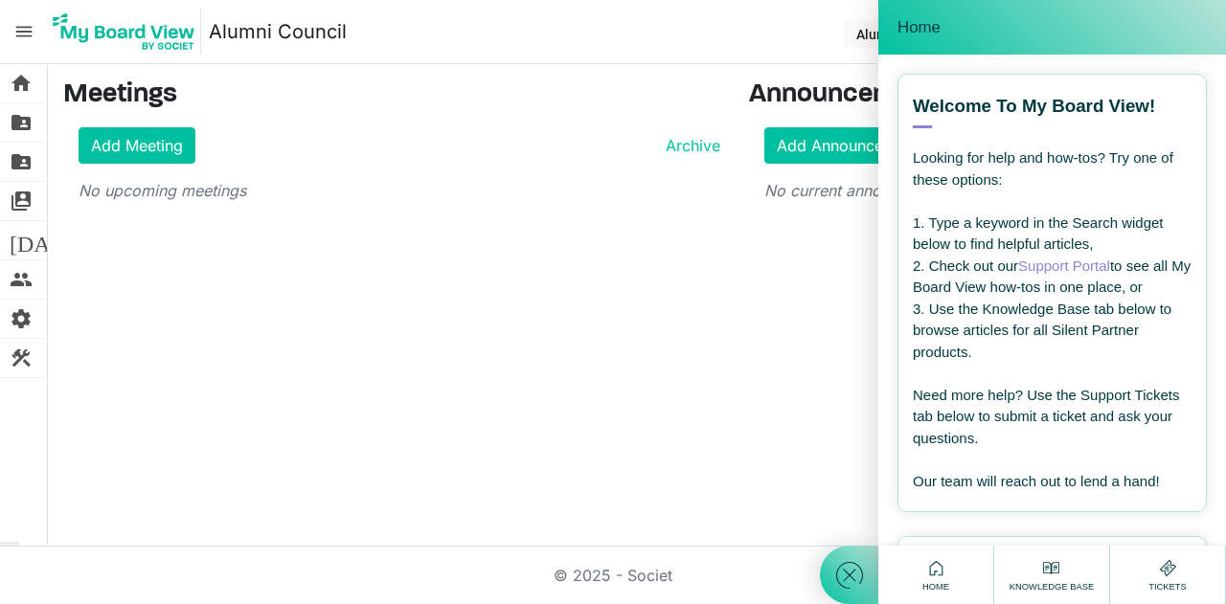
scroll to position [287, 0]
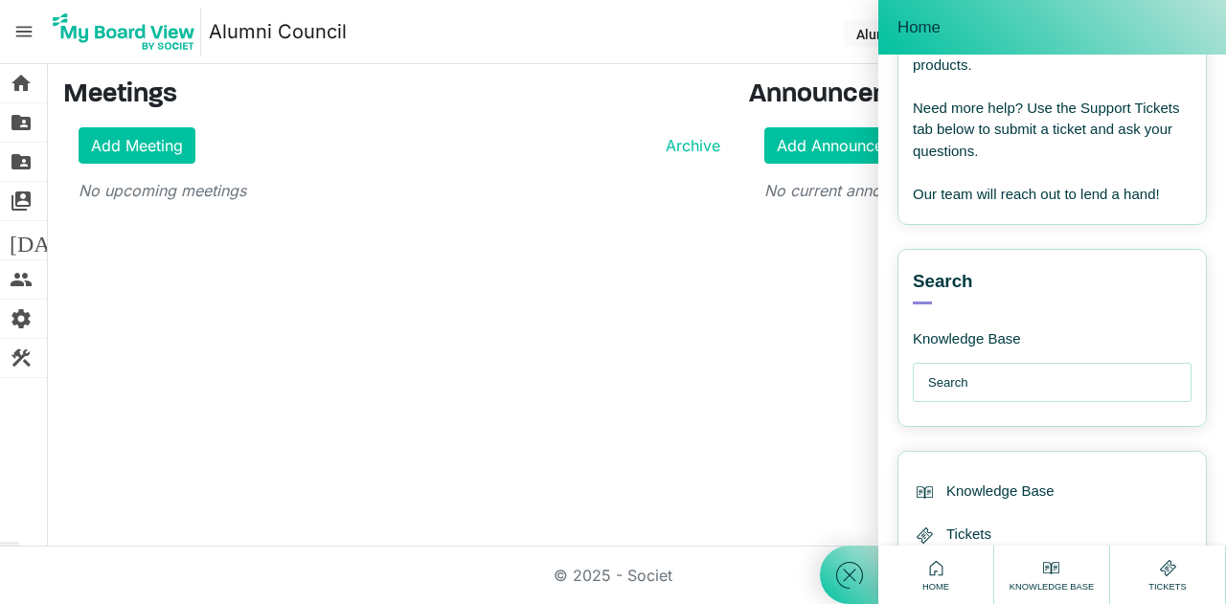
click at [988, 382] on input "text" at bounding box center [1057, 383] width 258 height 38
type input "chat"
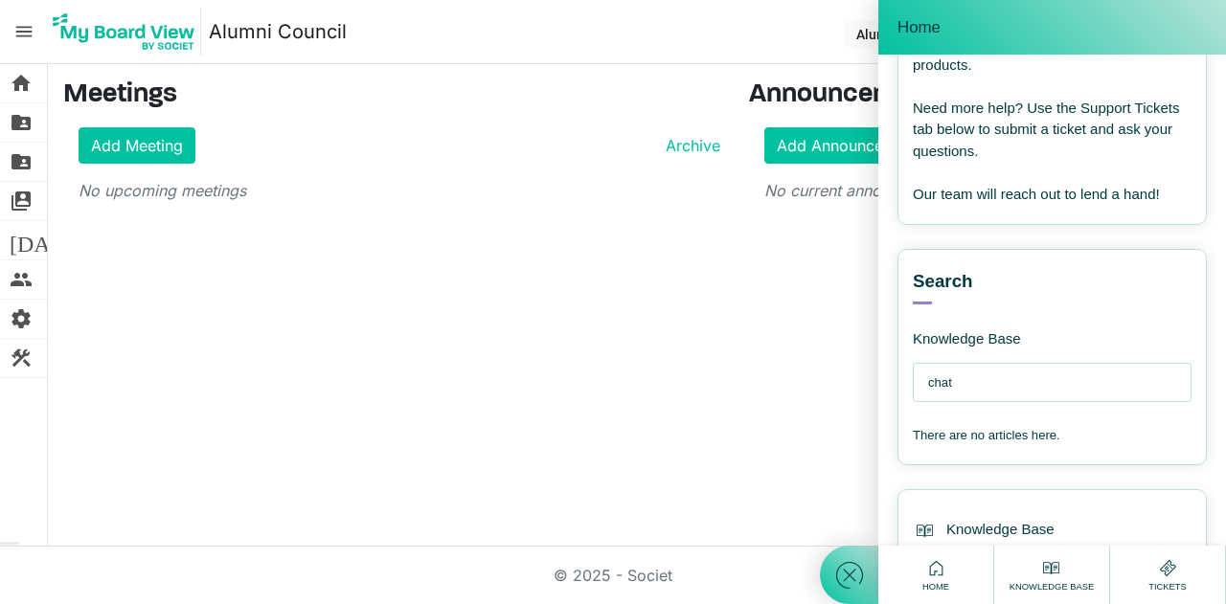
scroll to position [383, 0]
